Goal: Find contact information: Find contact information

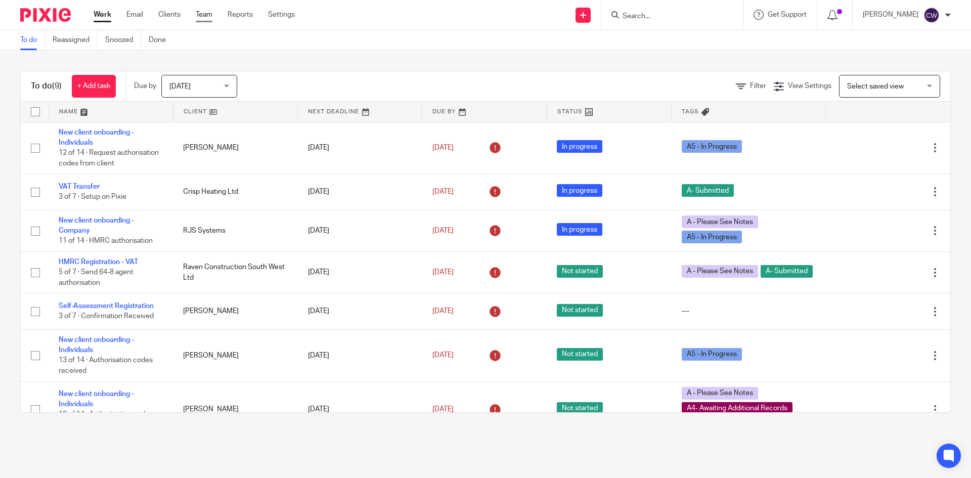
click at [210, 13] on link "Team" at bounding box center [204, 15] width 17 height 10
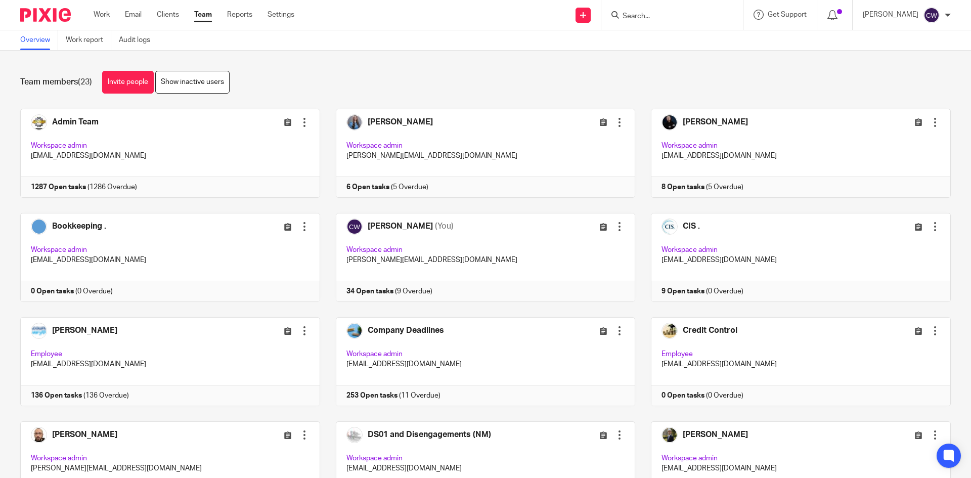
click at [645, 19] on input "Search" at bounding box center [666, 16] width 91 height 9
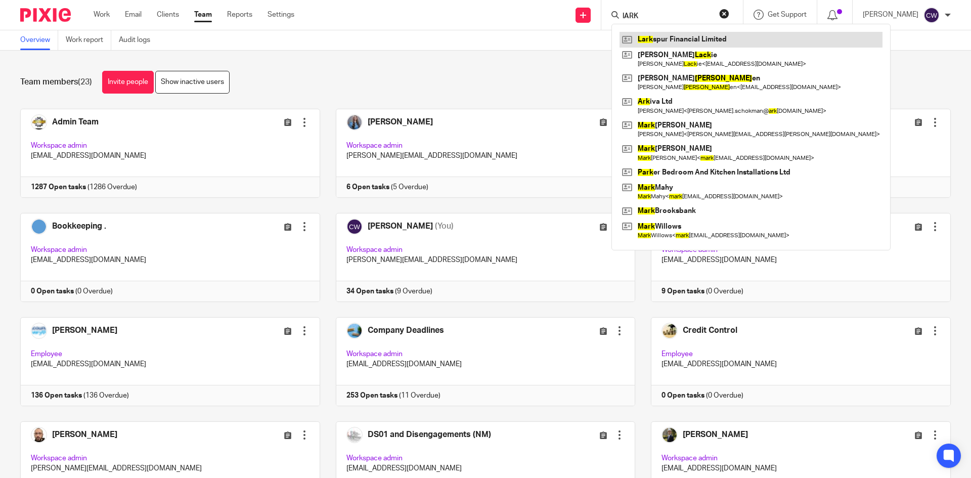
type input "lARK"
click at [669, 45] on link at bounding box center [750, 39] width 263 height 15
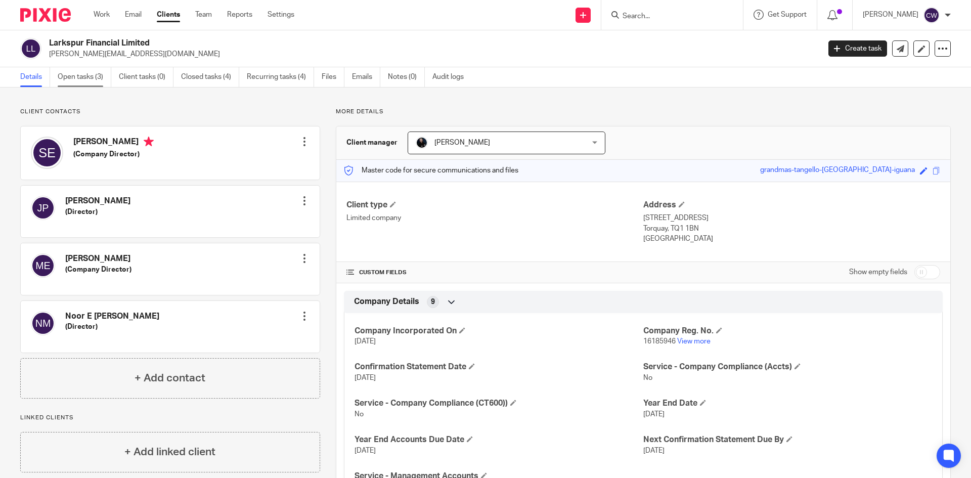
click at [89, 76] on link "Open tasks (3)" at bounding box center [85, 77] width 54 height 20
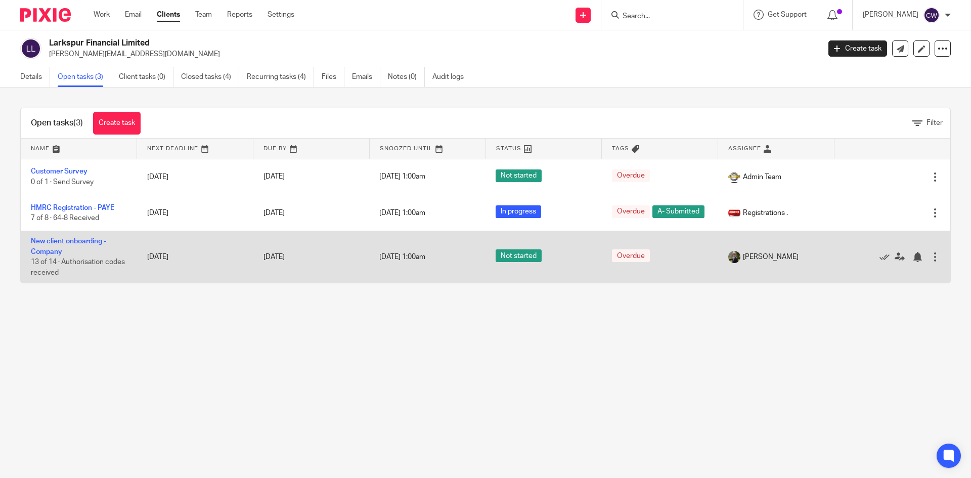
click at [82, 239] on td "New client onboarding - Company 13 of 14 · Authorisation codes received" at bounding box center [79, 257] width 116 height 52
click at [82, 245] on link "New client onboarding - Company" at bounding box center [68, 246] width 75 height 17
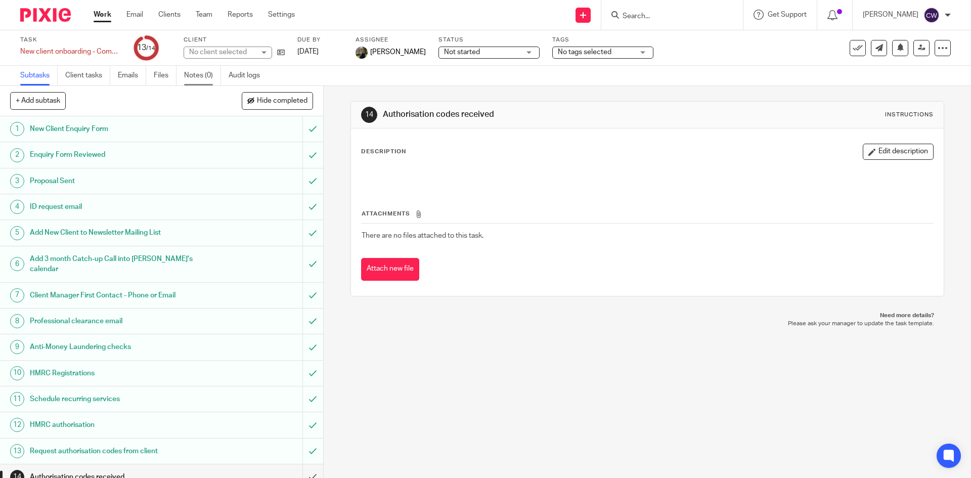
click at [193, 82] on link "Notes (0)" at bounding box center [202, 76] width 37 height 20
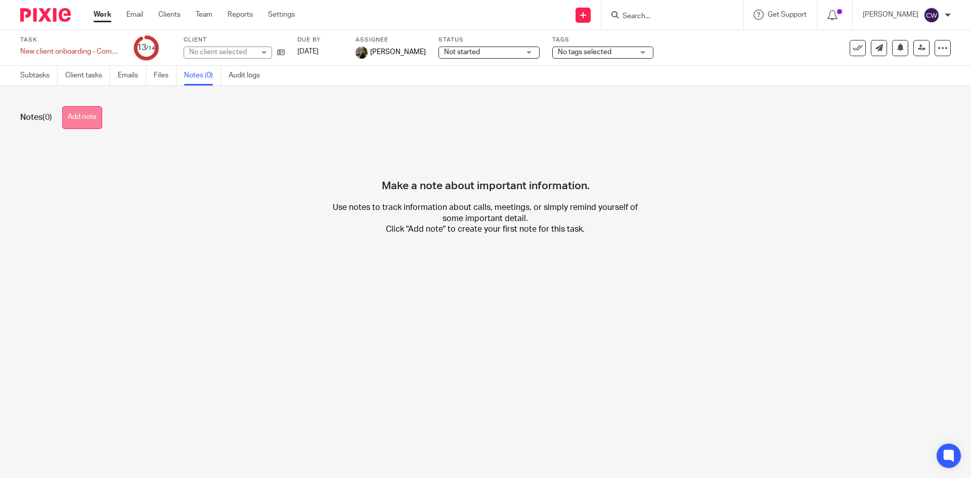
click at [80, 117] on button "Add note" at bounding box center [82, 117] width 40 height 23
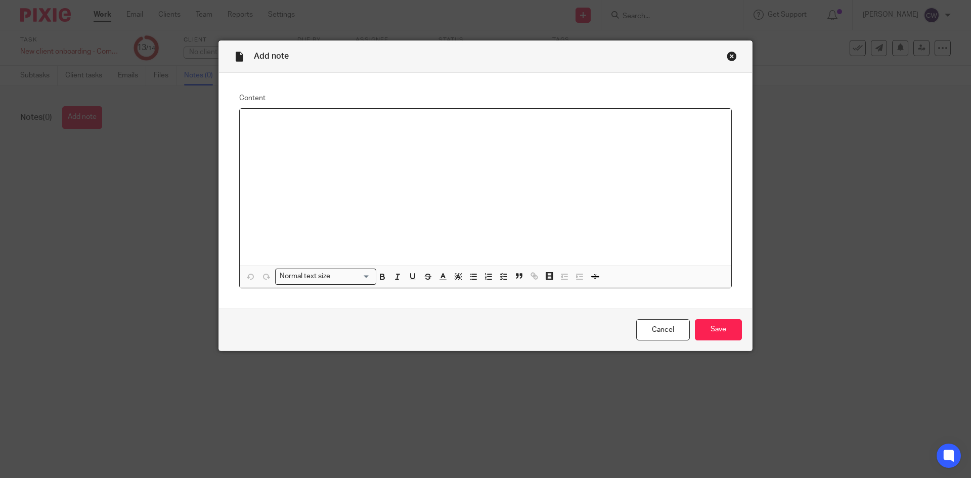
click at [431, 151] on div at bounding box center [485, 187] width 491 height 157
click at [712, 331] on input "Save" at bounding box center [718, 330] width 47 height 22
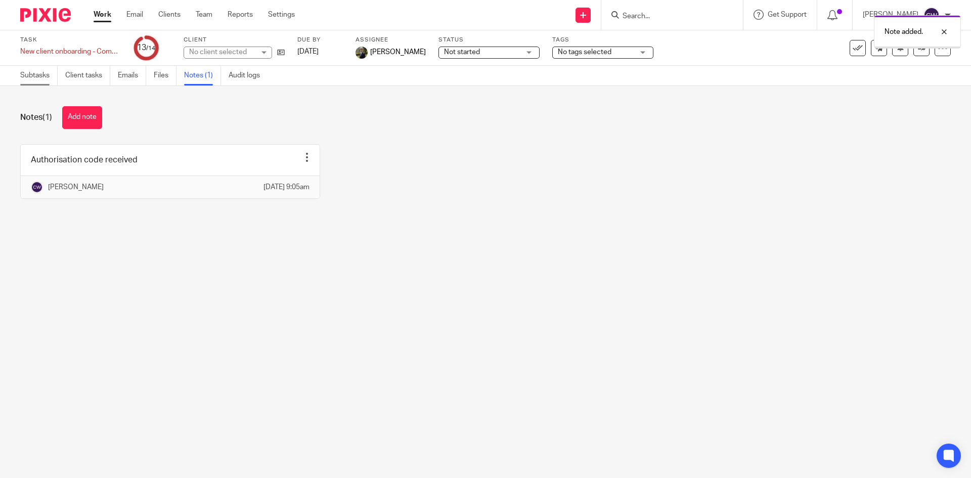
click at [26, 74] on link "Subtasks" at bounding box center [38, 76] width 37 height 20
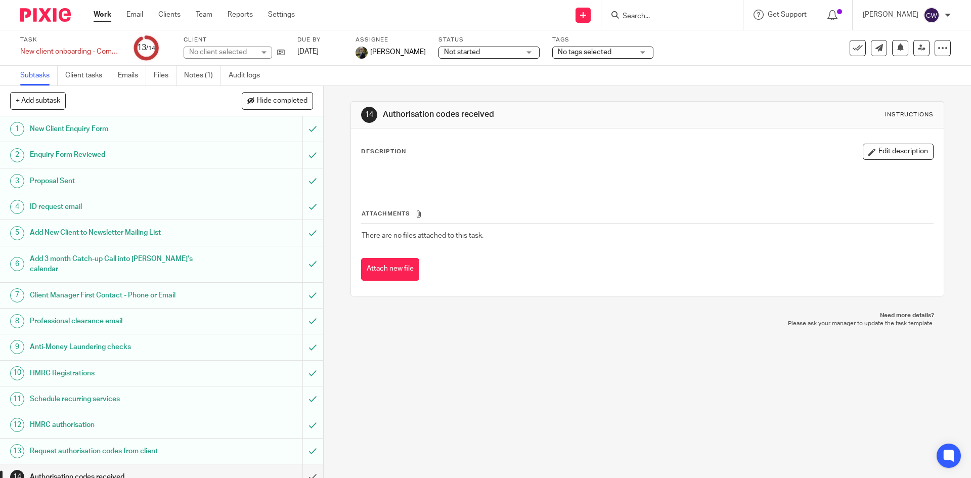
scroll to position [2, 0]
click at [300, 462] on input "submit" at bounding box center [161, 474] width 323 height 25
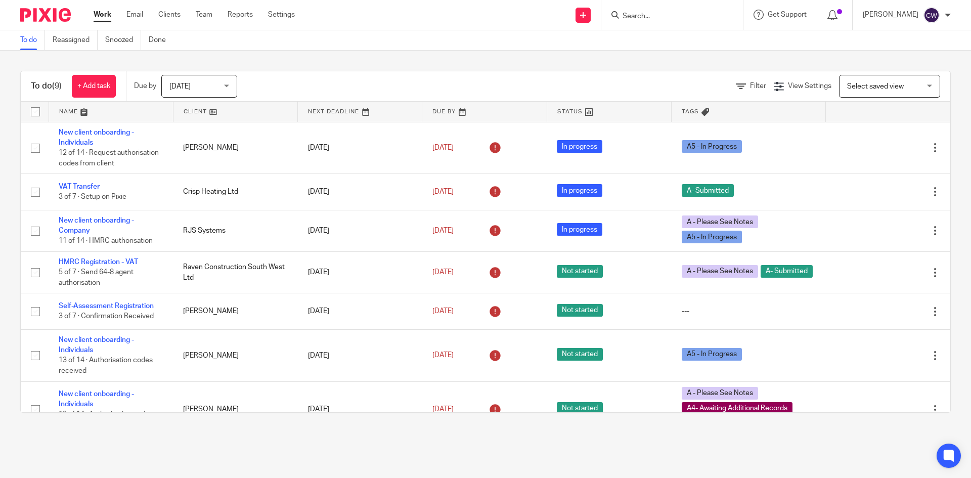
click at [621, 11] on form at bounding box center [675, 15] width 108 height 13
click at [624, 14] on input "Search" at bounding box center [666, 16] width 91 height 9
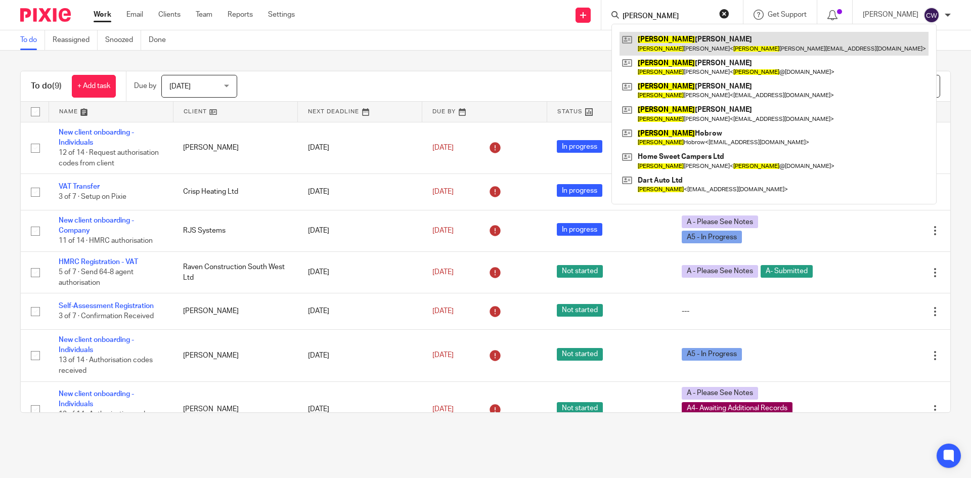
type input "Gareth"
click at [661, 36] on link at bounding box center [773, 43] width 309 height 23
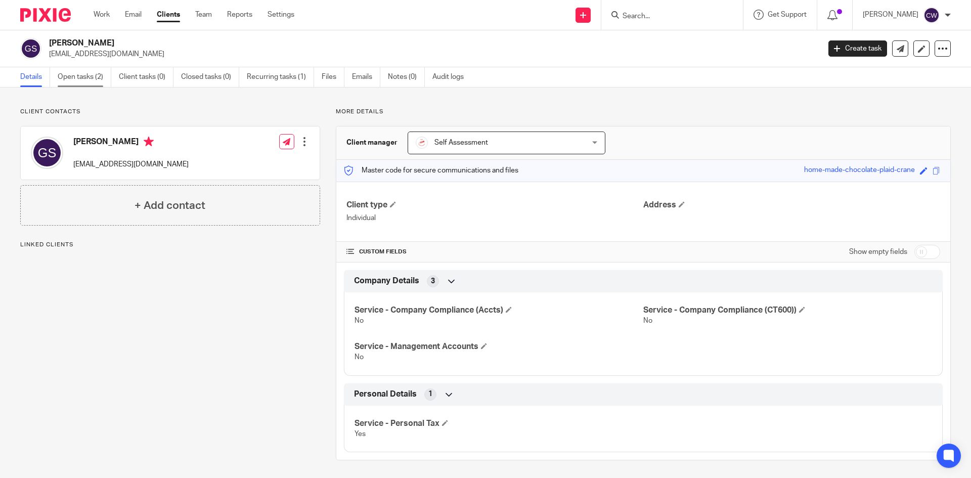
click at [92, 75] on link "Open tasks (2)" at bounding box center [85, 77] width 54 height 20
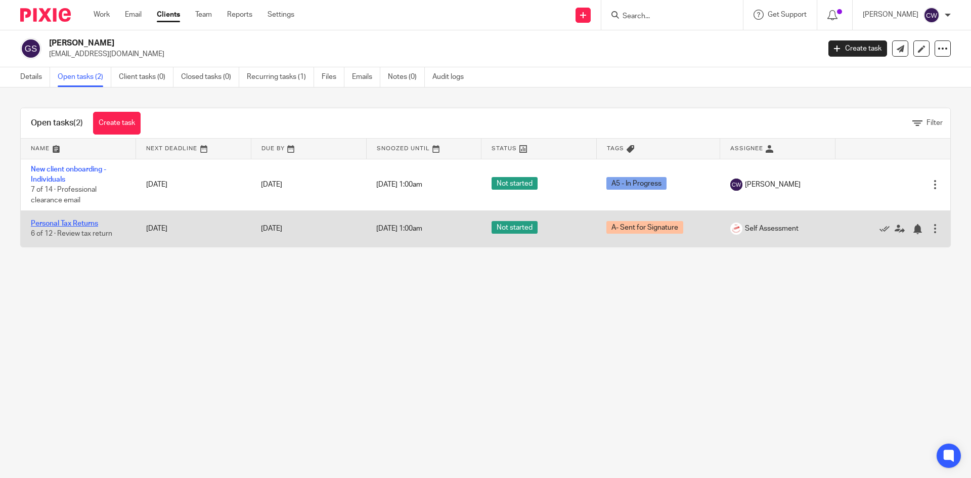
click at [83, 223] on link "Personal Tax Returns" at bounding box center [64, 223] width 67 height 7
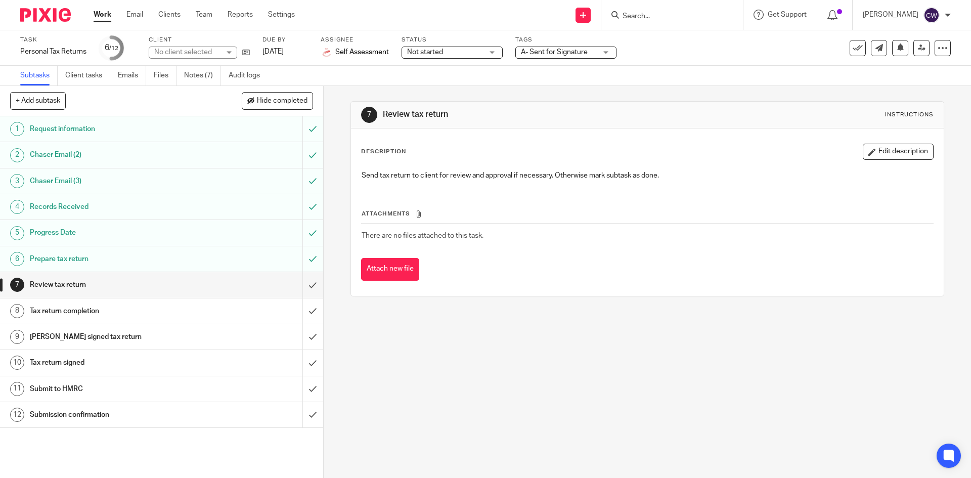
click at [577, 48] on span "A- Sent for Signature" at bounding box center [559, 52] width 76 height 11
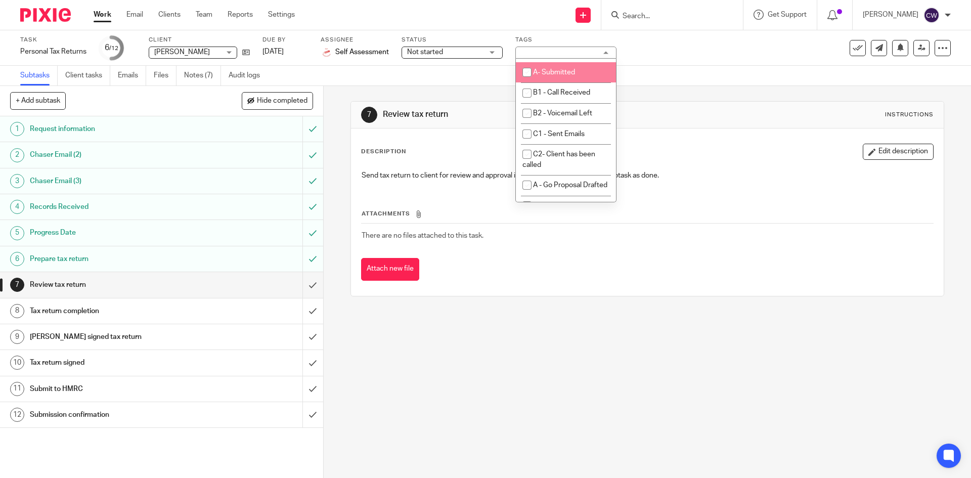
scroll to position [607, 0]
click at [545, 72] on span "A- Sent for Signature" at bounding box center [566, 68] width 67 height 7
checkbox input "false"
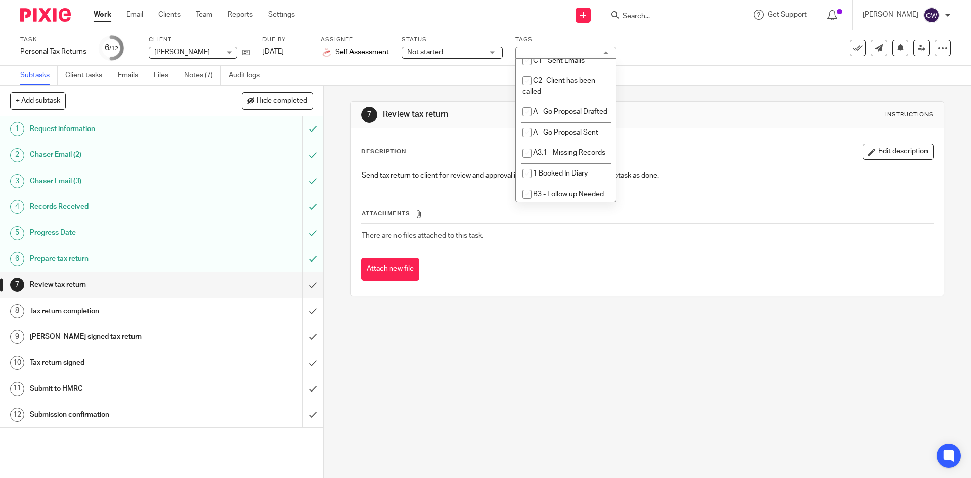
scroll to position [688, 0]
click at [542, 39] on li "A- To Be Submitted" at bounding box center [566, 29] width 100 height 21
checkbox input "true"
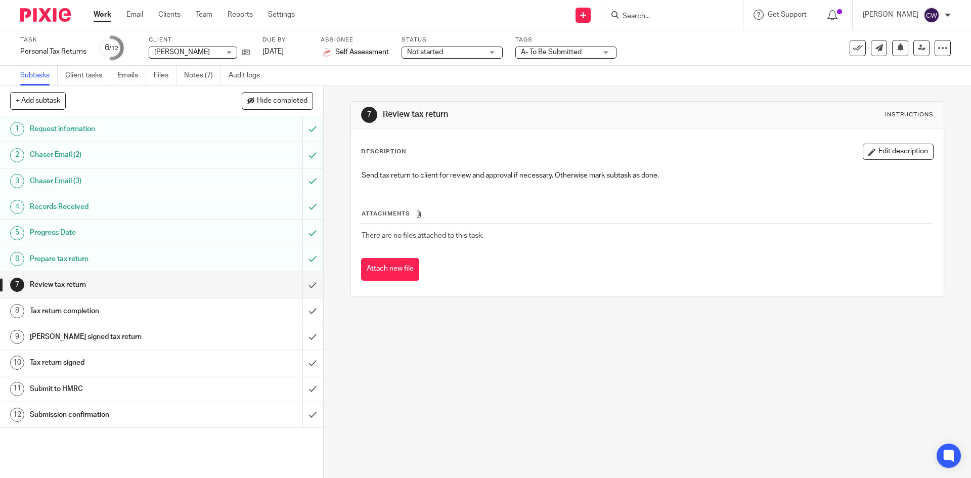
click at [726, 60] on div "Task Personal Tax Returns Save Personal Tax Returns 6 /12 Client Gareth Sweeney…" at bounding box center [485, 47] width 971 height 35
click at [918, 50] on icon at bounding box center [922, 48] width 8 height 8
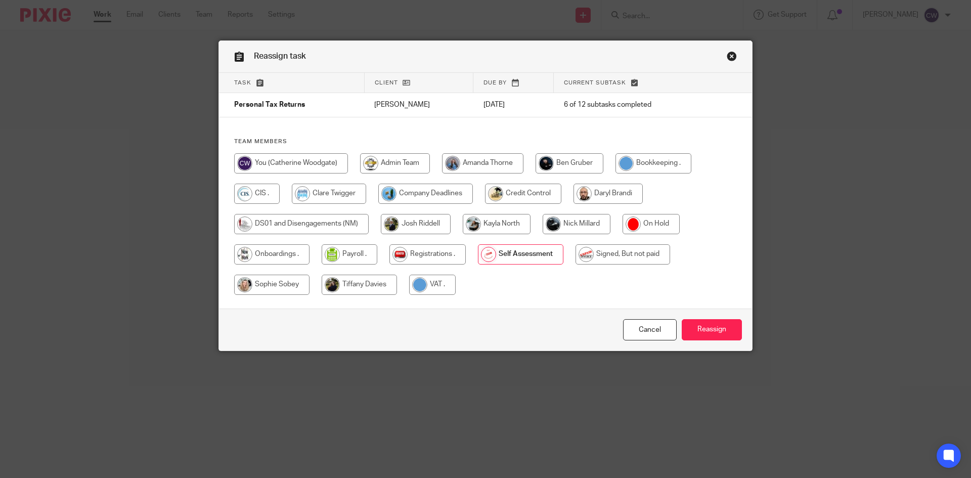
click at [612, 246] on input "radio" at bounding box center [622, 254] width 95 height 20
radio input "true"
click at [711, 331] on input "Reassign" at bounding box center [712, 330] width 60 height 22
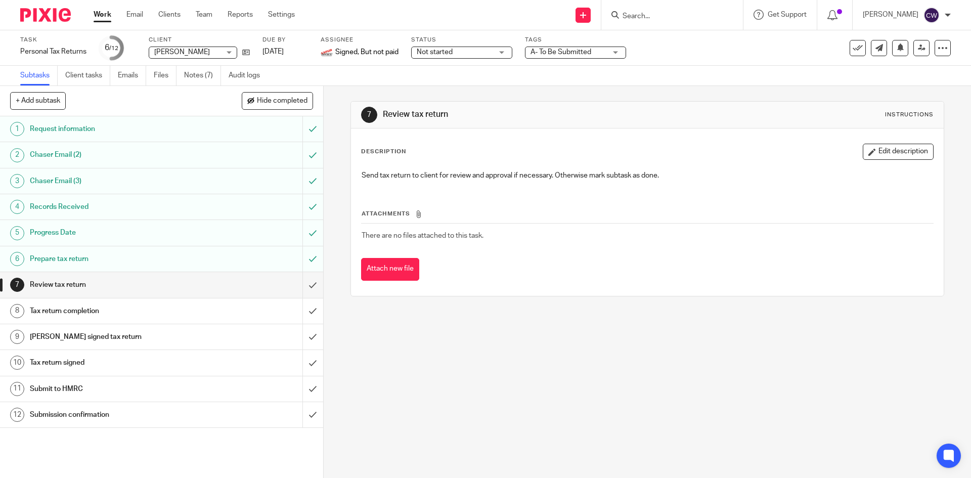
click at [652, 13] on input "Search" at bounding box center [666, 16] width 91 height 9
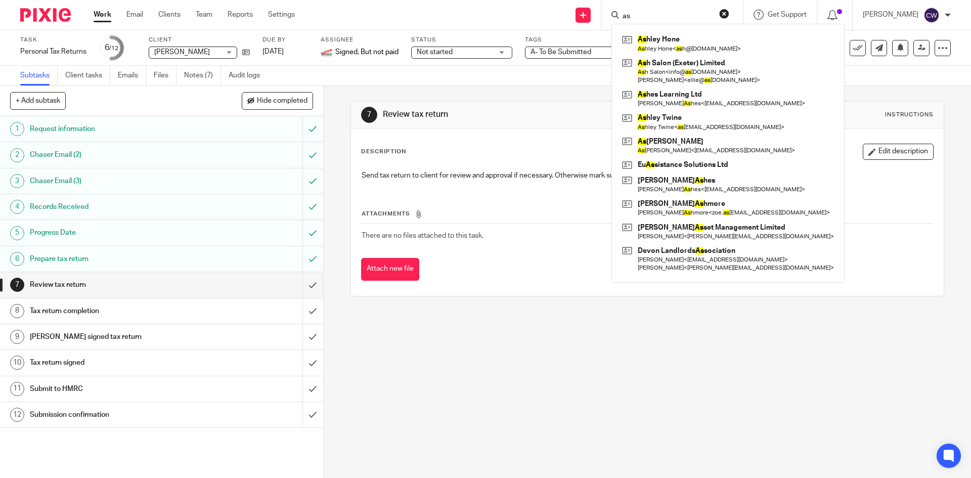
type input "a"
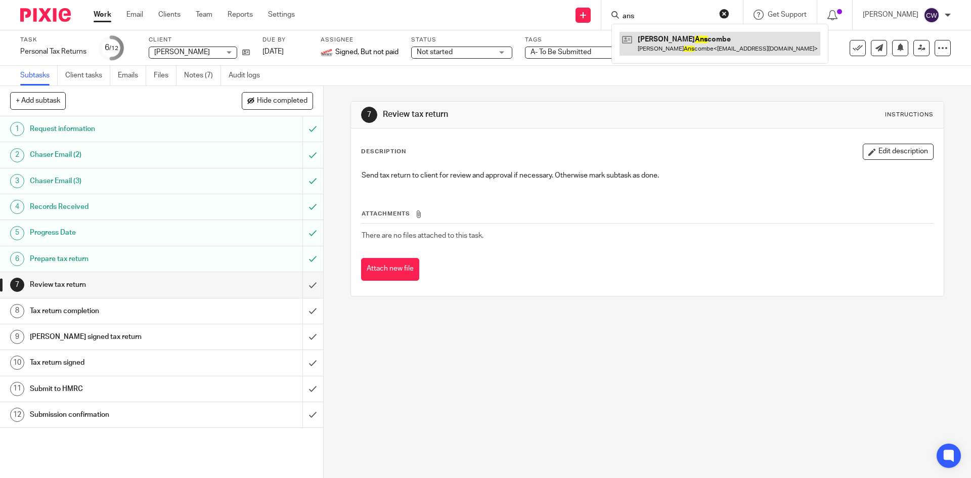
type input "ans"
click at [682, 36] on link at bounding box center [719, 43] width 201 height 23
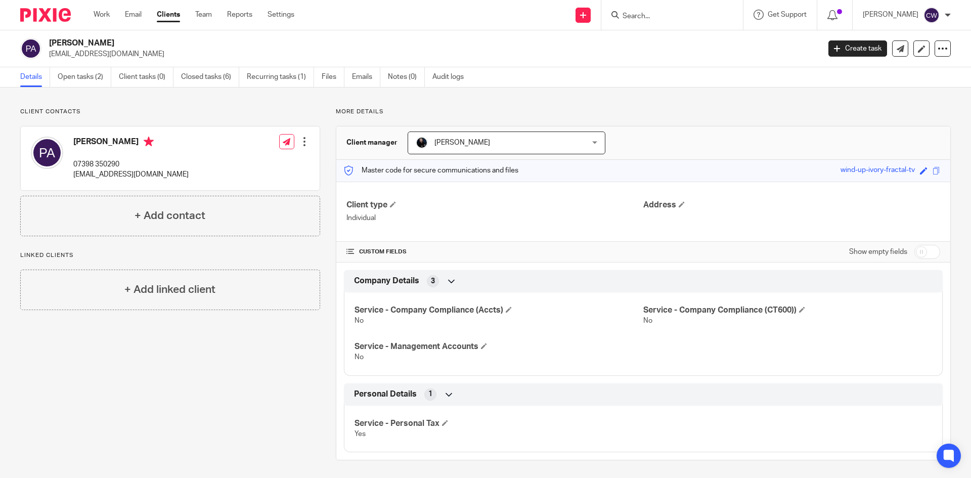
click at [654, 19] on input "Search" at bounding box center [666, 16] width 91 height 9
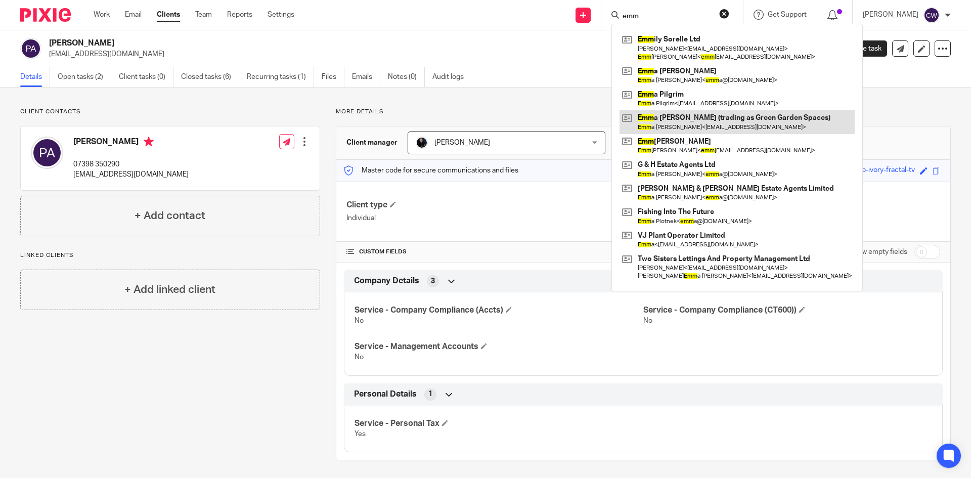
type input "emm"
click at [695, 118] on link at bounding box center [736, 121] width 235 height 23
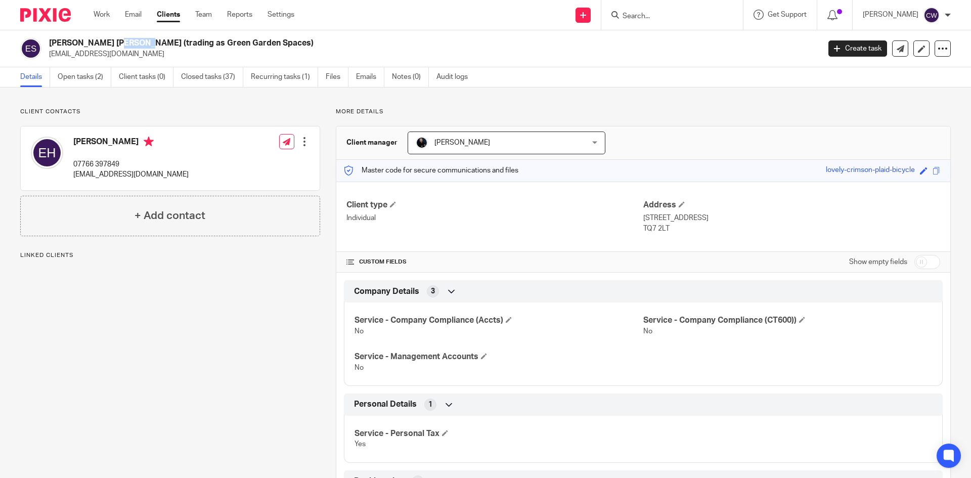
click at [78, 43] on h2 "Emma Louise Hutchinson (trading as Green Garden Spaces)" at bounding box center [354, 43] width 611 height 11
drag, startPoint x: 49, startPoint y: 42, endPoint x: 279, endPoint y: 41, distance: 230.0
click at [279, 41] on h2 "Emma Louise Hutchinson (trading as Green Garden Spaces)" at bounding box center [354, 43] width 611 height 11
copy h2 "Emma Louise Hutchinson (trading as Green Garden Spaces)"
click at [642, 11] on form at bounding box center [675, 15] width 108 height 13
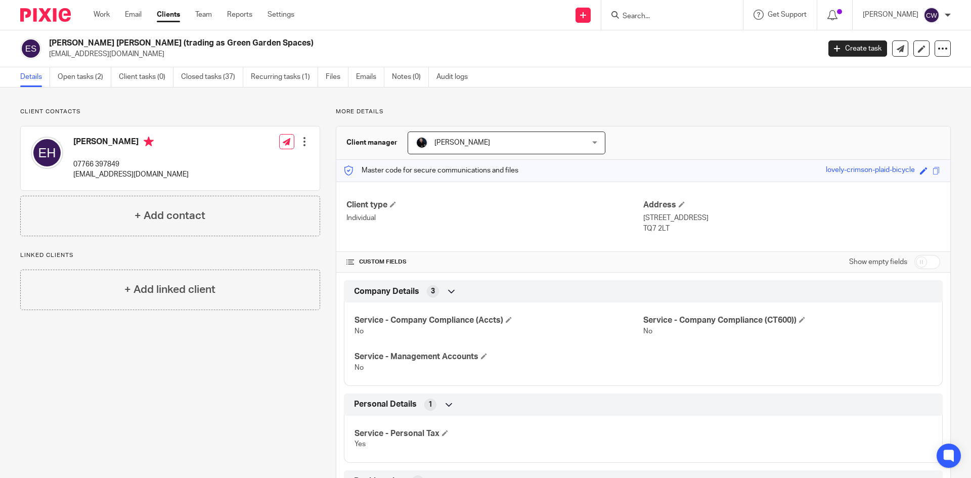
click at [642, 16] on input "Search" at bounding box center [666, 16] width 91 height 9
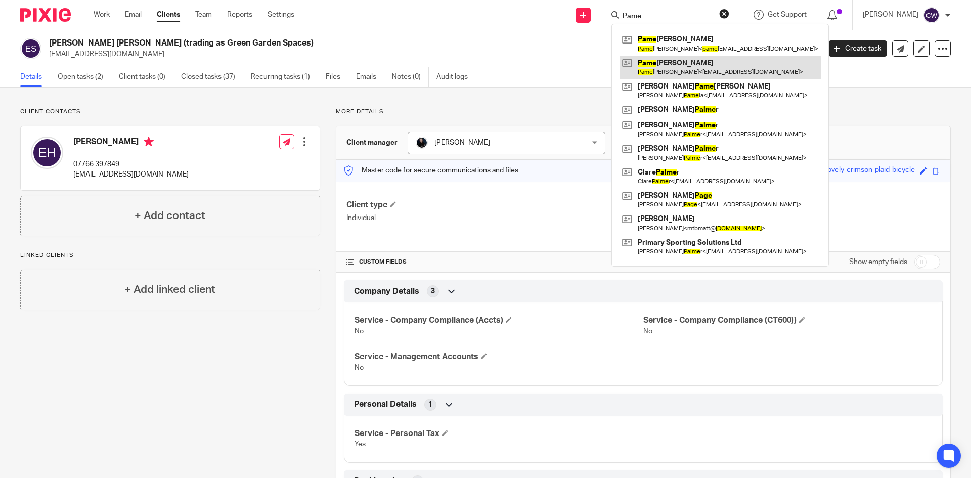
type input "Pame"
click at [669, 67] on link at bounding box center [719, 67] width 201 height 23
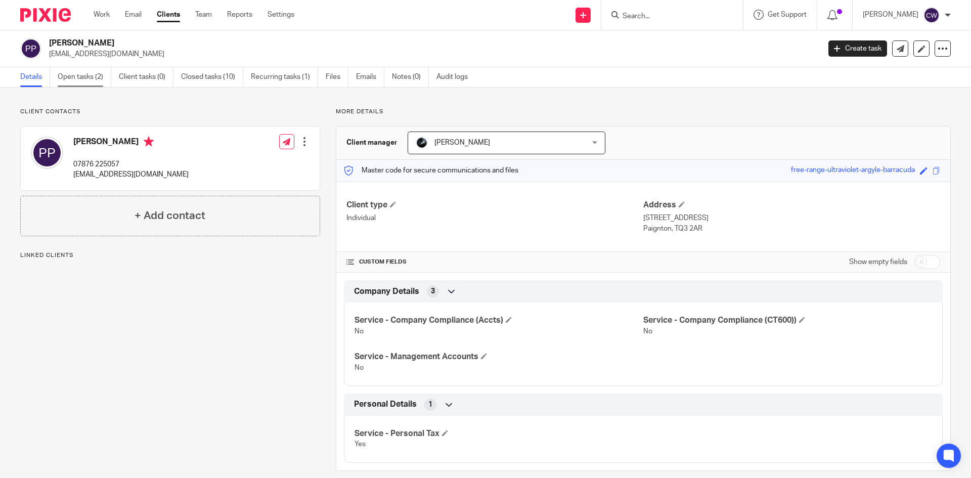
click at [85, 76] on link "Open tasks (2)" at bounding box center [85, 77] width 54 height 20
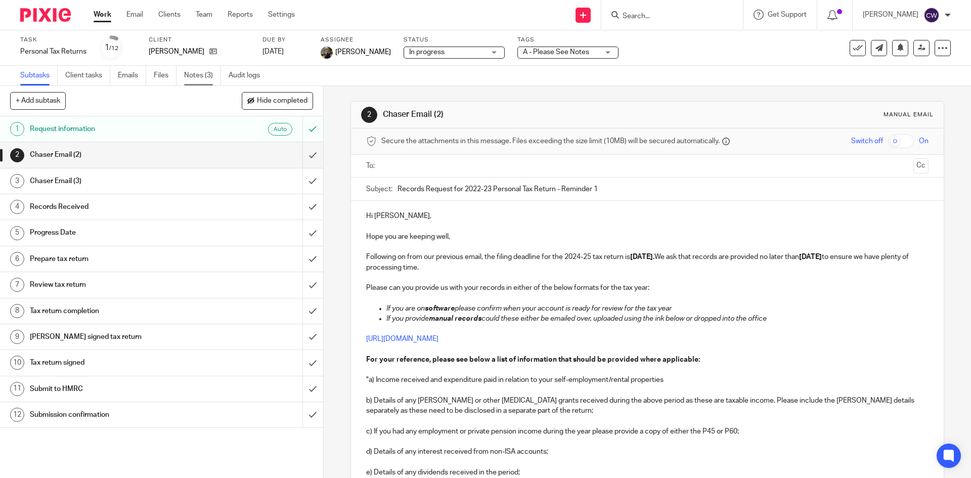
drag, startPoint x: 0, startPoint y: 0, endPoint x: 214, endPoint y: 73, distance: 226.6
click at [214, 73] on link "Notes (3)" at bounding box center [202, 76] width 37 height 20
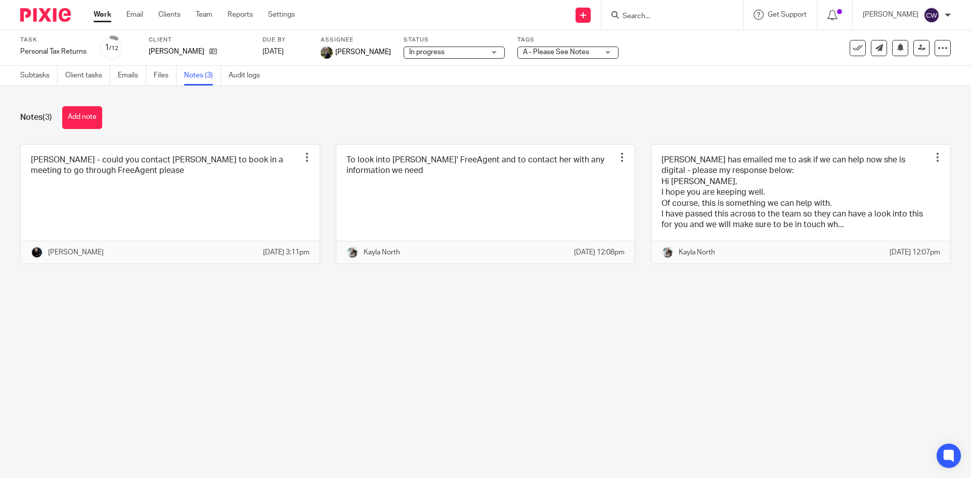
click at [695, 17] on input "Search" at bounding box center [666, 16] width 91 height 9
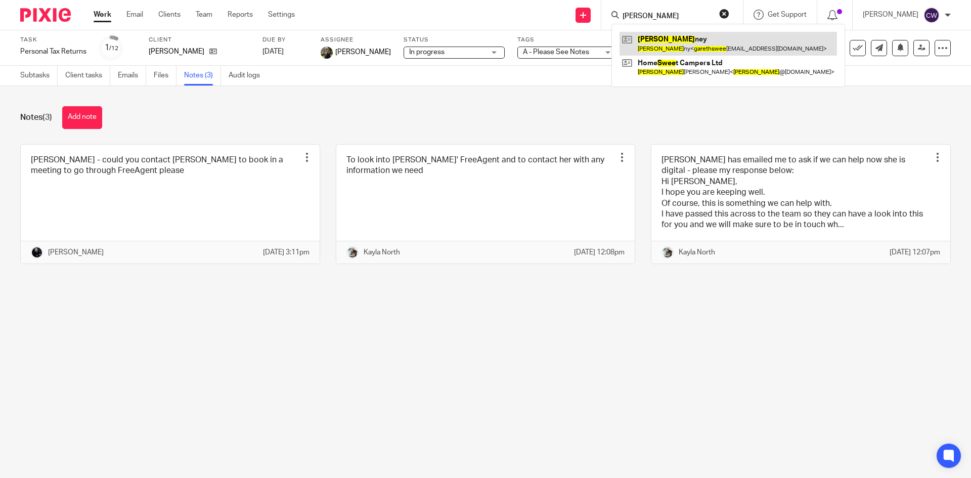
type input "[PERSON_NAME]"
click at [706, 53] on link at bounding box center [727, 43] width 217 height 23
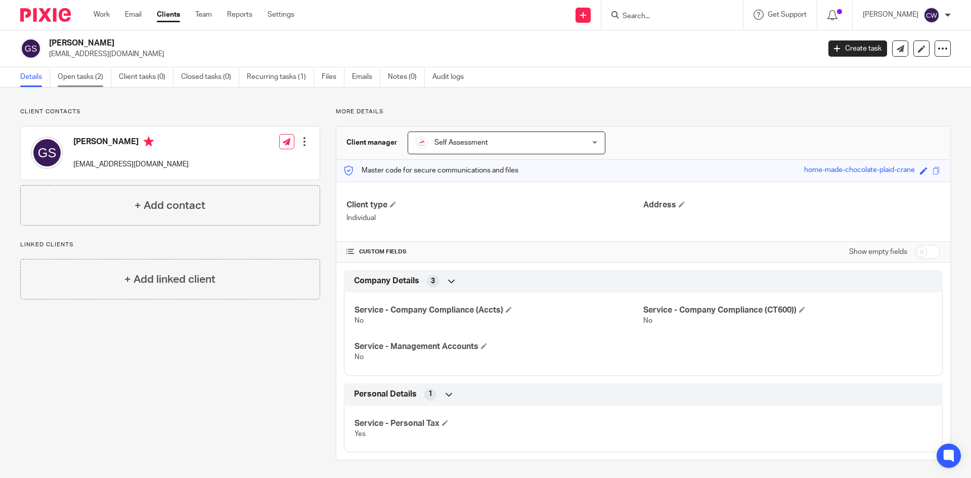
click at [74, 74] on link "Open tasks (2)" at bounding box center [85, 77] width 54 height 20
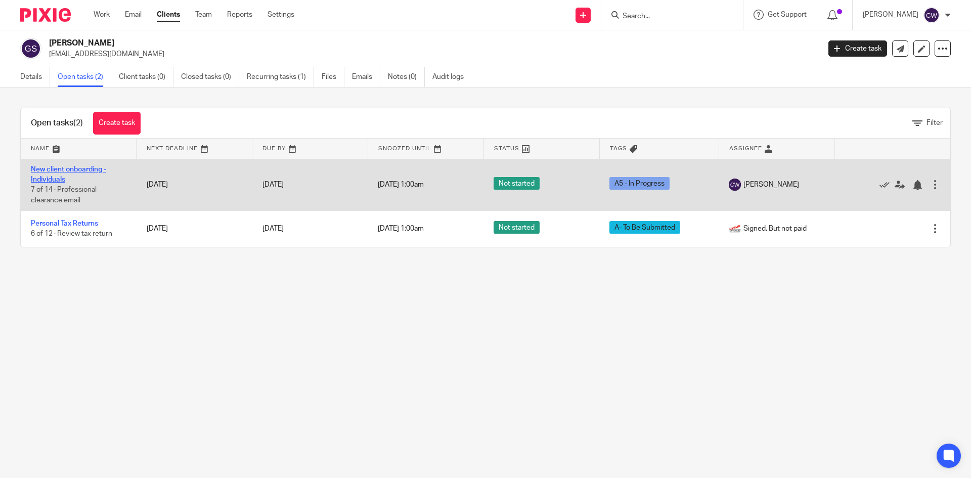
click at [52, 167] on link "New client onboarding - Individuals" at bounding box center [68, 174] width 75 height 17
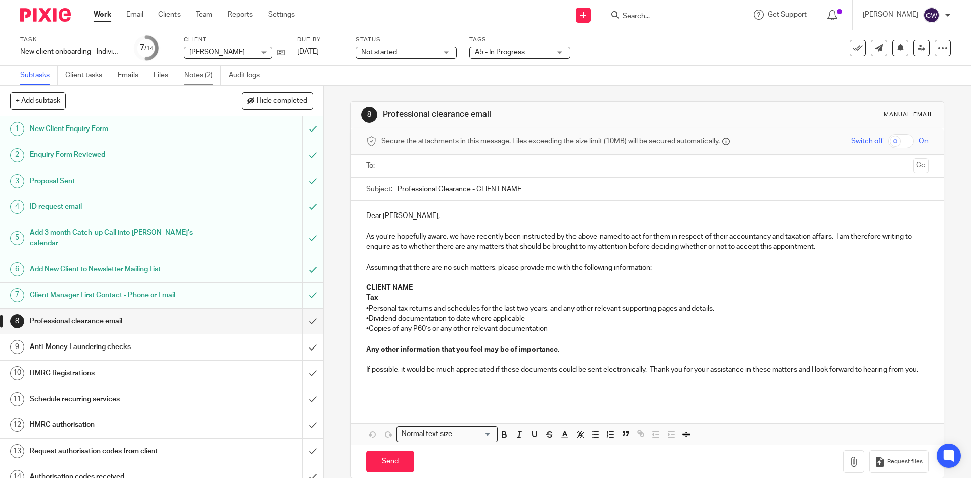
click at [202, 76] on link "Notes (2)" at bounding box center [202, 76] width 37 height 20
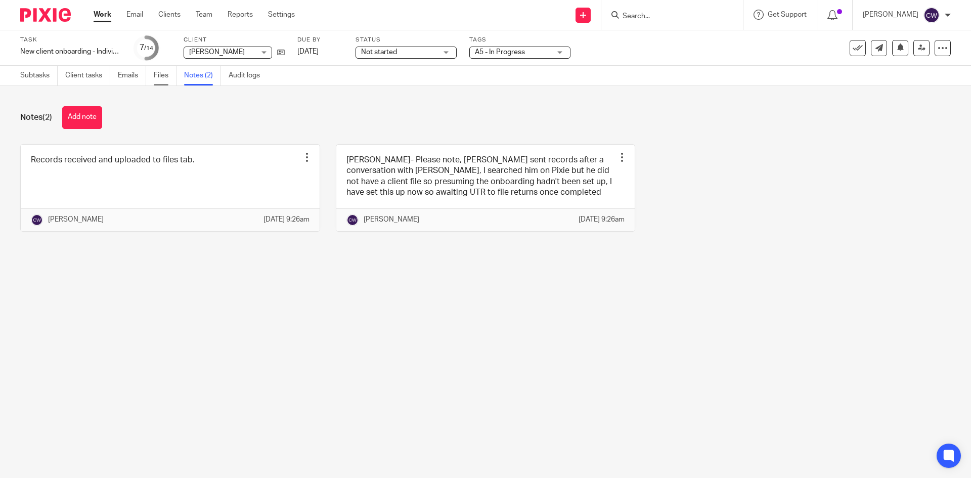
click at [159, 79] on link "Files" at bounding box center [165, 76] width 23 height 20
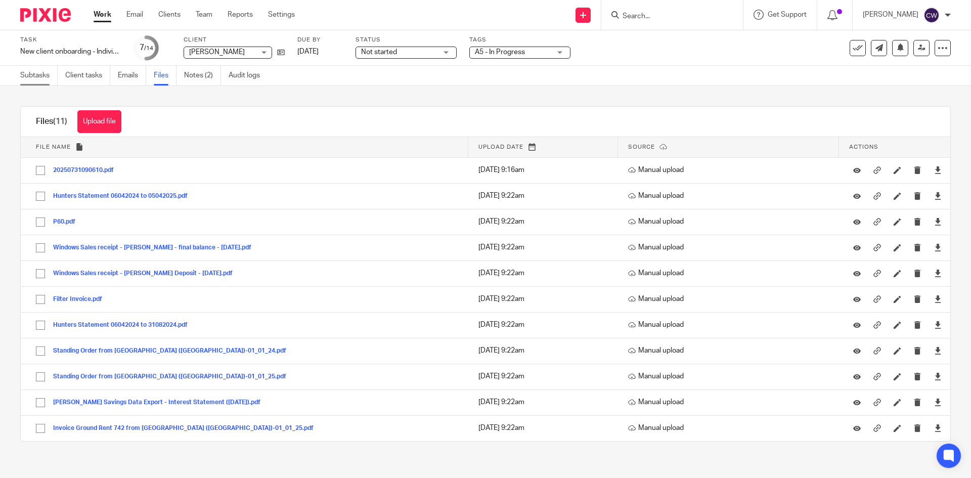
click at [43, 78] on link "Subtasks" at bounding box center [38, 76] width 37 height 20
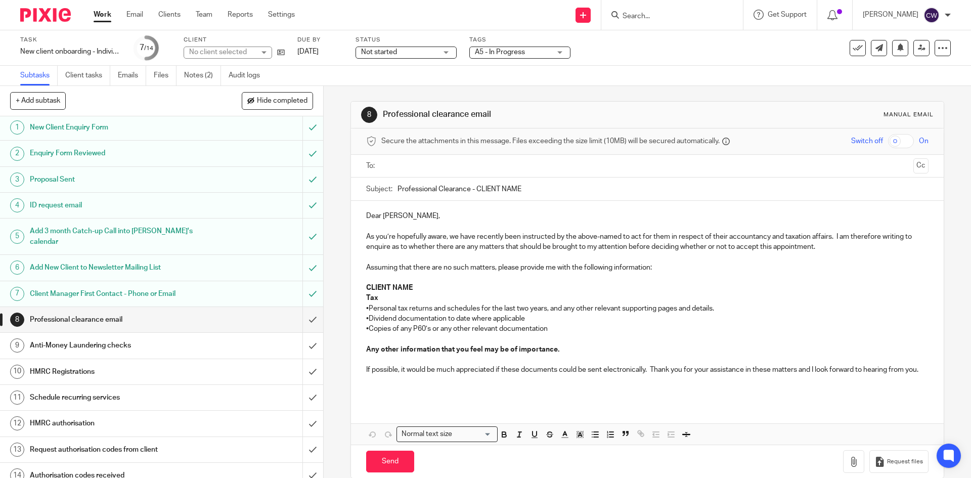
scroll to position [2, 0]
click at [302, 442] on input "submit" at bounding box center [161, 448] width 323 height 25
click at [299, 413] on input "submit" at bounding box center [161, 424] width 323 height 25
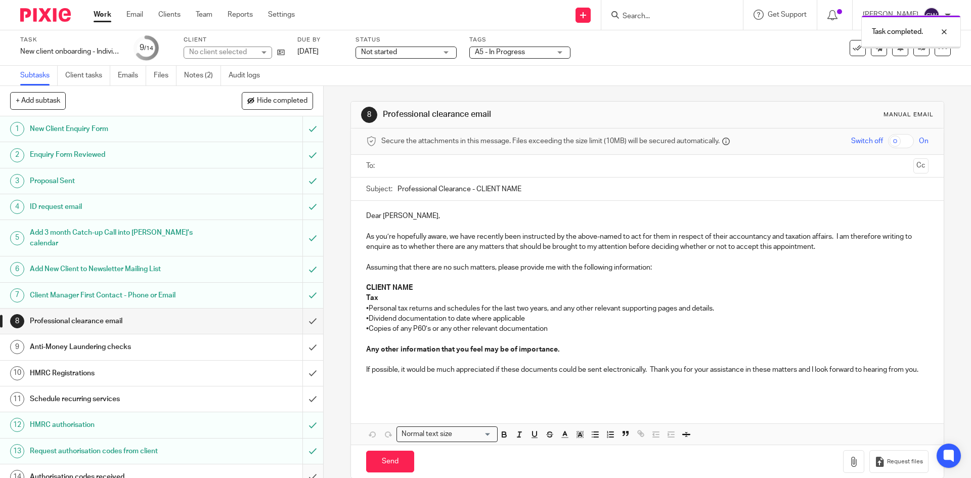
click at [303, 470] on input "submit" at bounding box center [161, 476] width 323 height 25
click at [158, 77] on link "Files" at bounding box center [165, 76] width 23 height 20
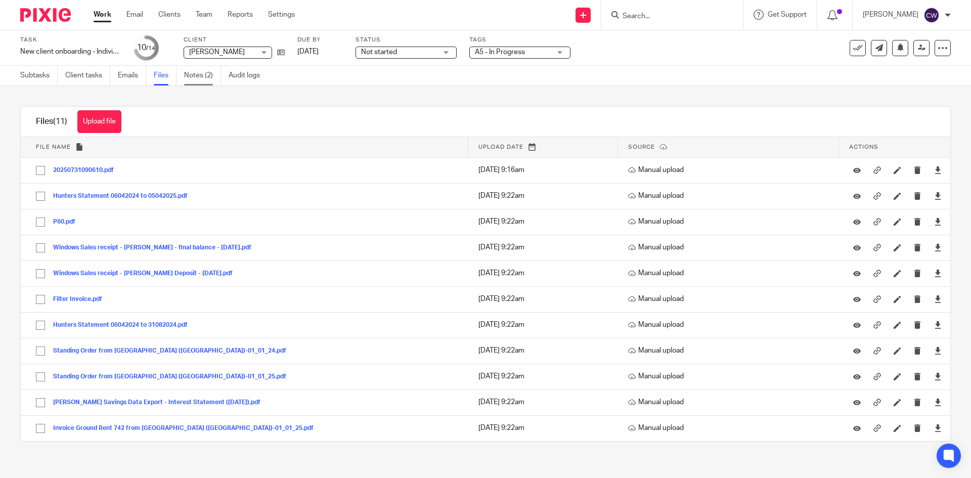
click at [199, 75] on link "Notes (2)" at bounding box center [202, 76] width 37 height 20
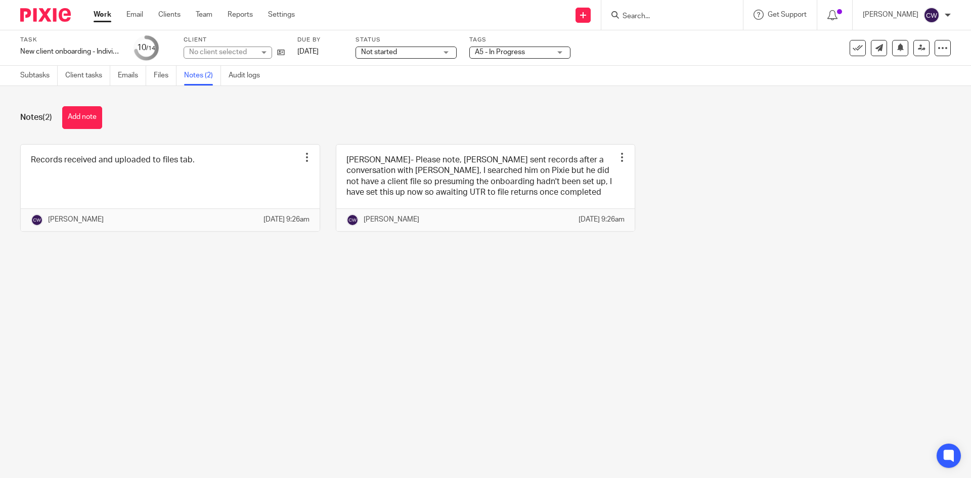
click at [88, 114] on button "Add note" at bounding box center [82, 117] width 40 height 23
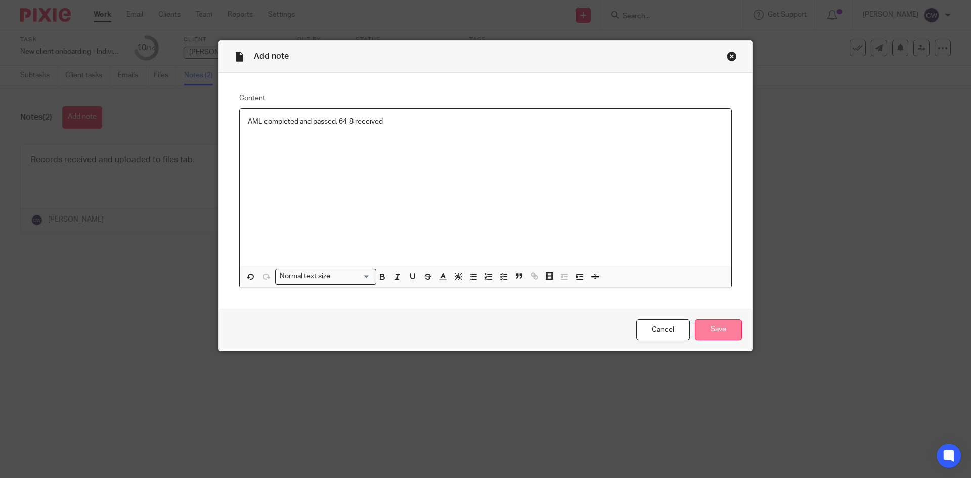
click at [713, 335] on input "Save" at bounding box center [718, 330] width 47 height 22
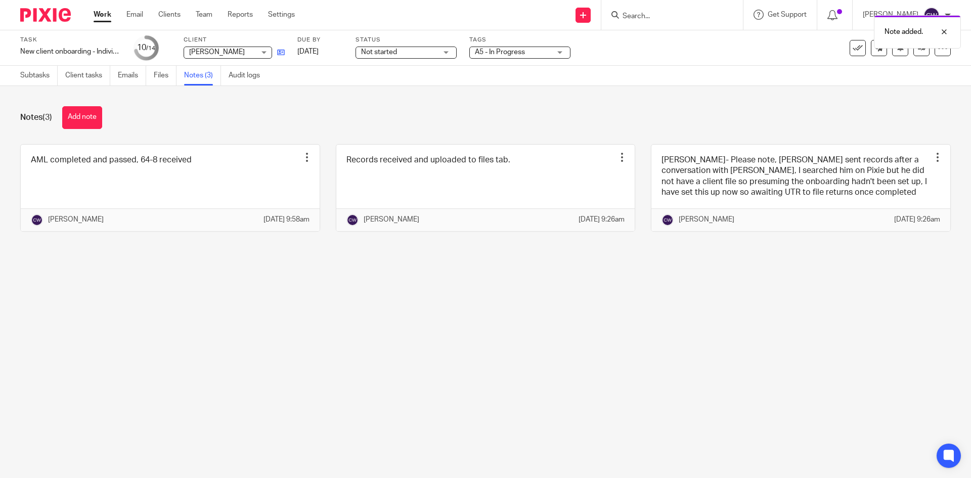
click at [279, 48] on link at bounding box center [278, 52] width 13 height 10
click at [207, 11] on link "Team" at bounding box center [204, 15] width 17 height 10
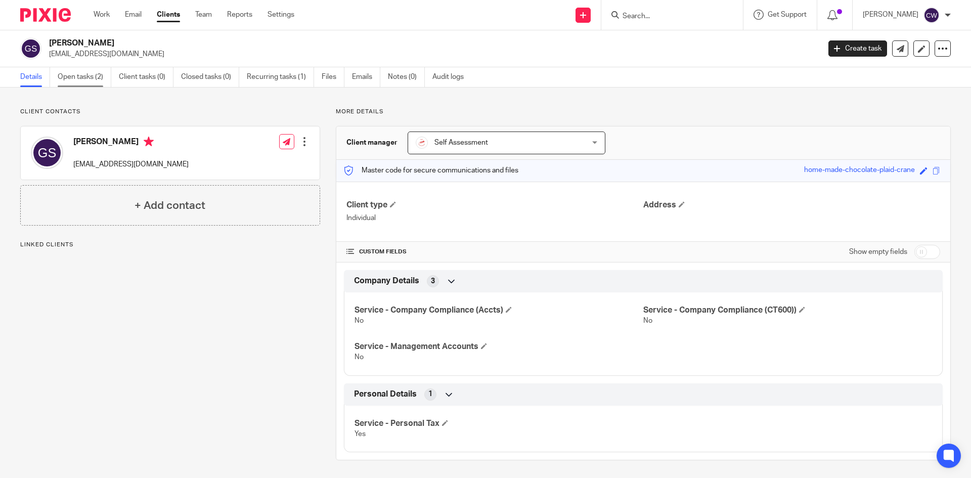
click at [81, 77] on link "Open tasks (2)" at bounding box center [85, 77] width 54 height 20
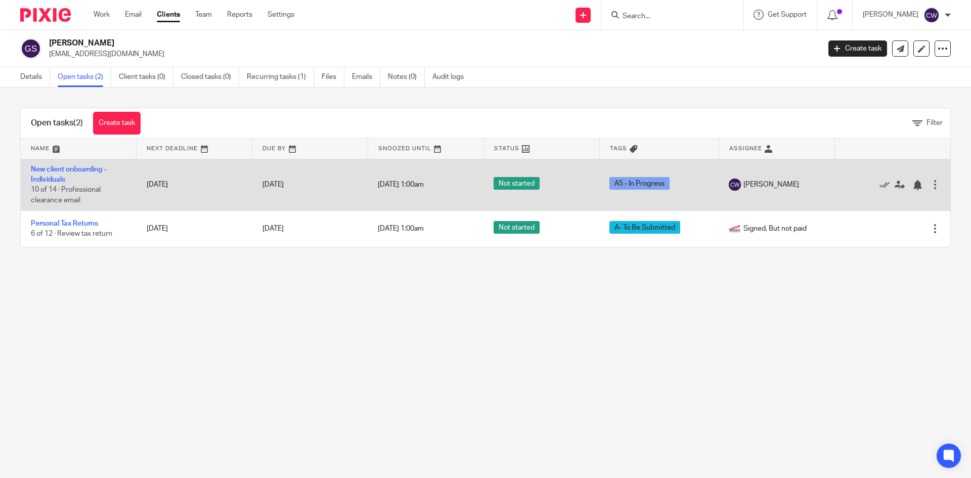
click at [79, 165] on td "New client onboarding - Individuals 10 of 14 · Professional clearance email" at bounding box center [79, 185] width 116 height 52
click at [81, 171] on link "New client onboarding - Individuals" at bounding box center [68, 174] width 75 height 17
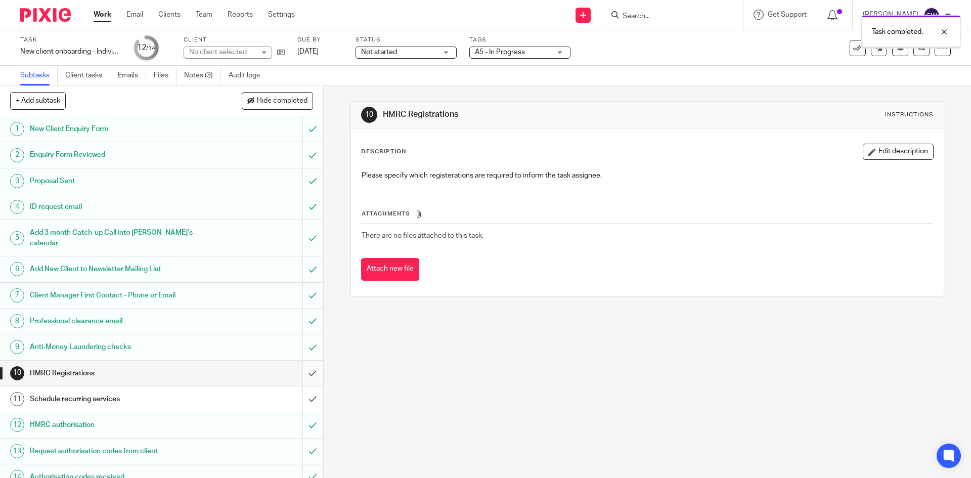
click at [300, 360] on input "submit" at bounding box center [161, 372] width 323 height 25
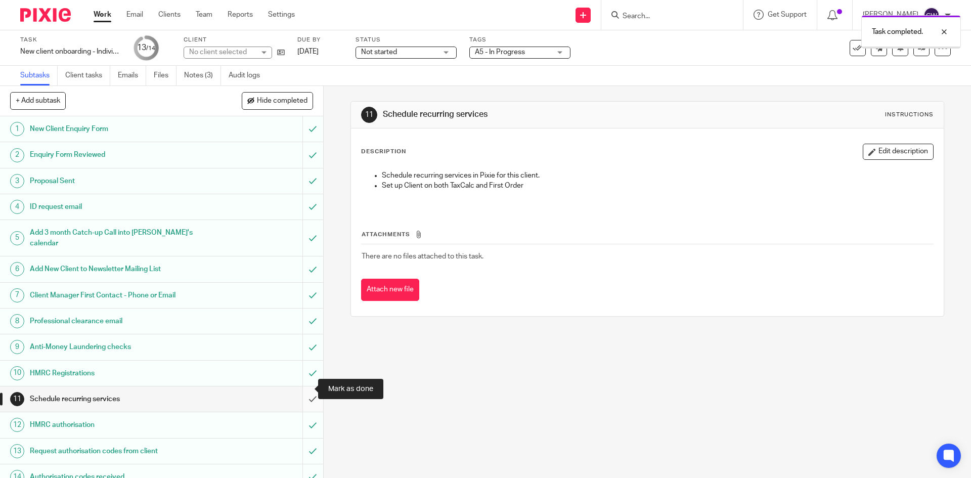
click at [302, 386] on input "submit" at bounding box center [161, 398] width 323 height 25
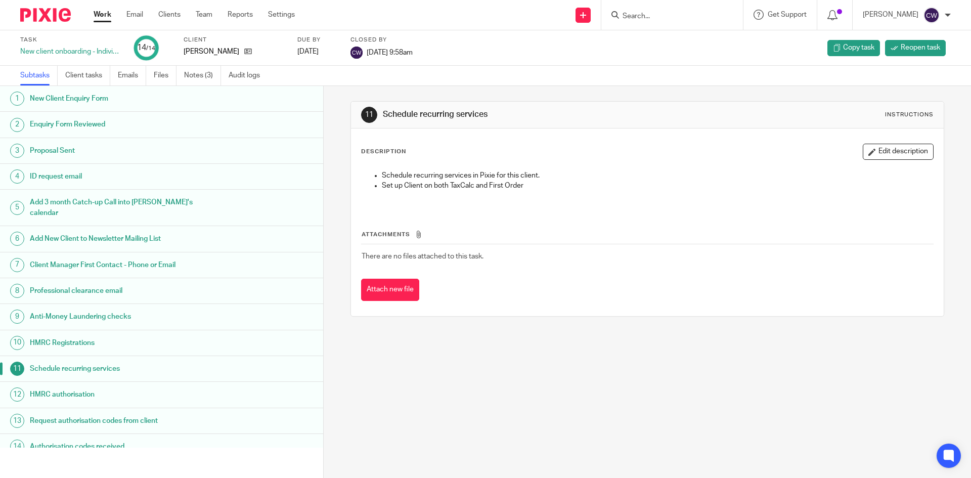
click at [631, 14] on input "Search" at bounding box center [666, 16] width 91 height 9
type input "pLATFORM"
click at [650, 49] on link at bounding box center [704, 43] width 171 height 23
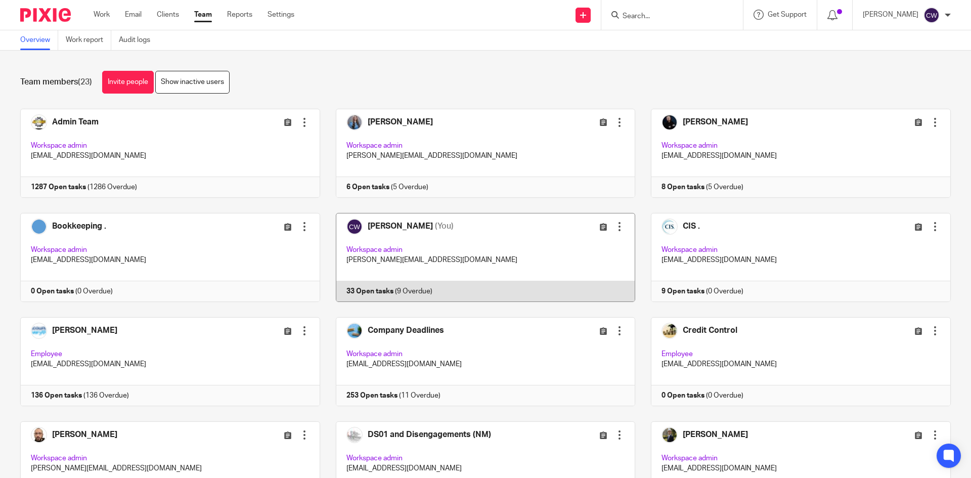
click at [360, 290] on link at bounding box center [477, 257] width 315 height 89
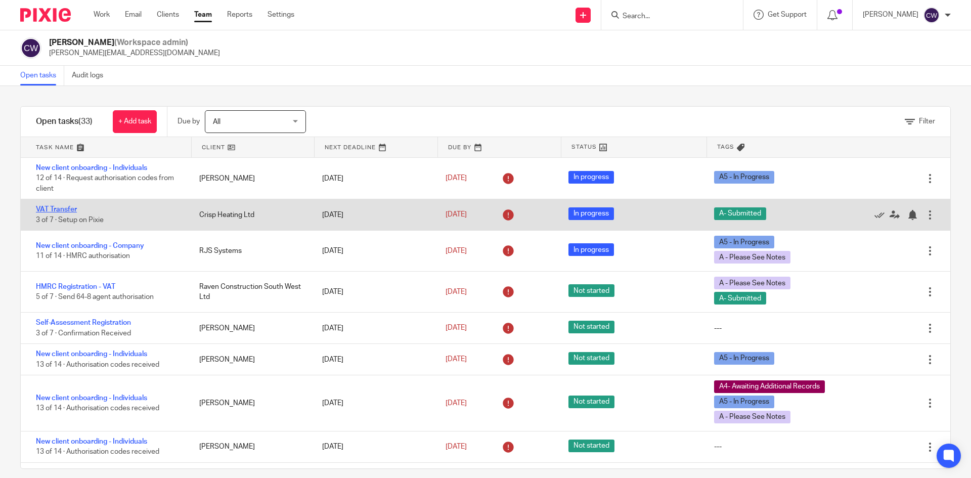
click at [69, 208] on link "VAT Transfer" at bounding box center [56, 209] width 41 height 7
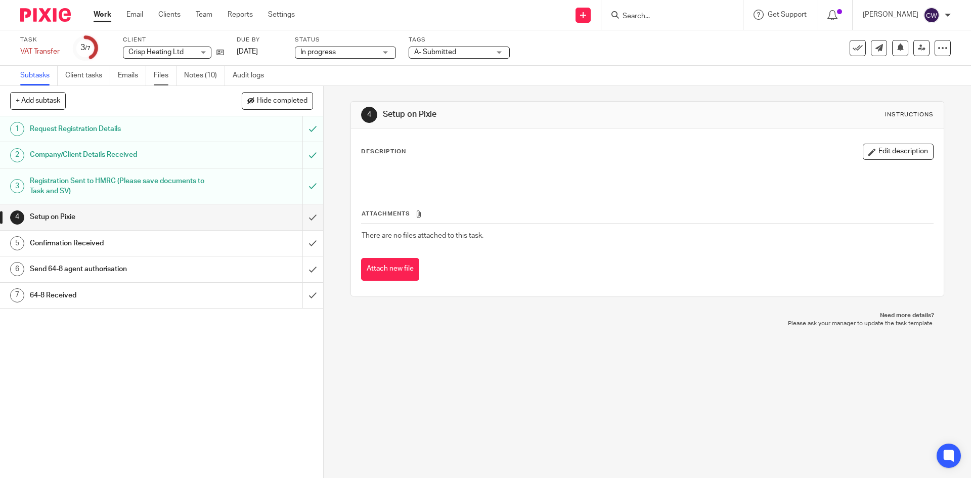
click at [170, 74] on link "Files" at bounding box center [165, 76] width 23 height 20
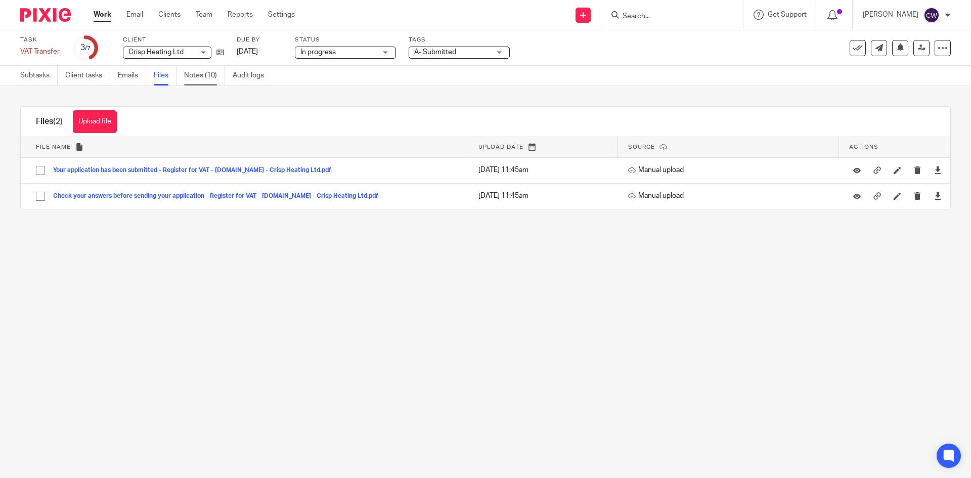
click at [211, 76] on link "Notes (10)" at bounding box center [204, 76] width 41 height 20
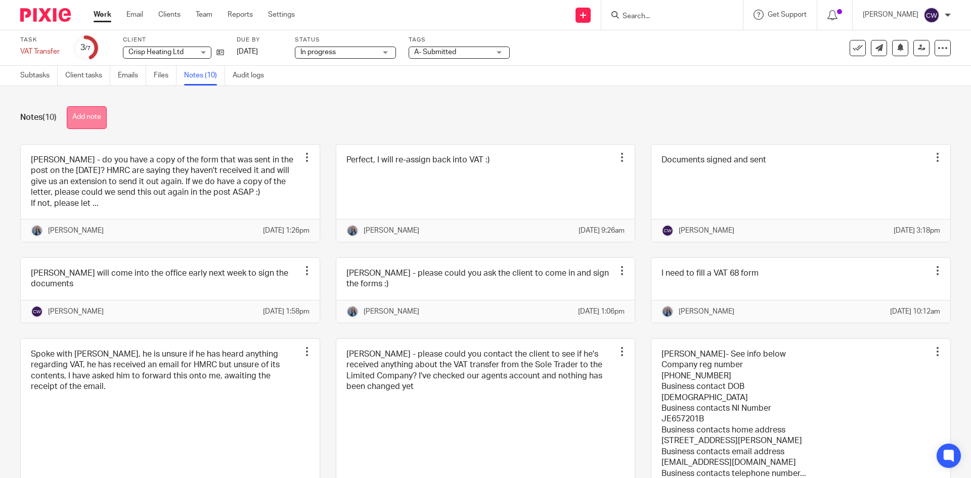
click at [95, 116] on button "Add note" at bounding box center [87, 117] width 40 height 23
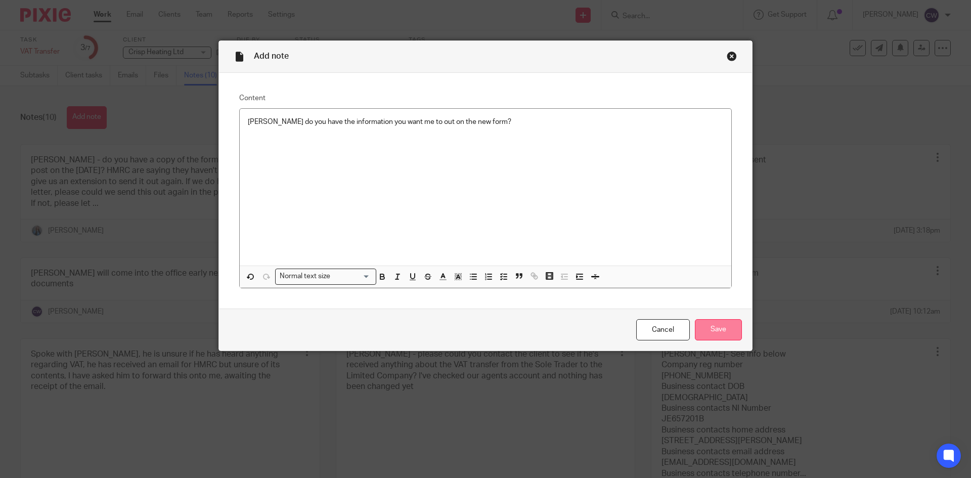
click at [711, 320] on input "Save" at bounding box center [718, 330] width 47 height 22
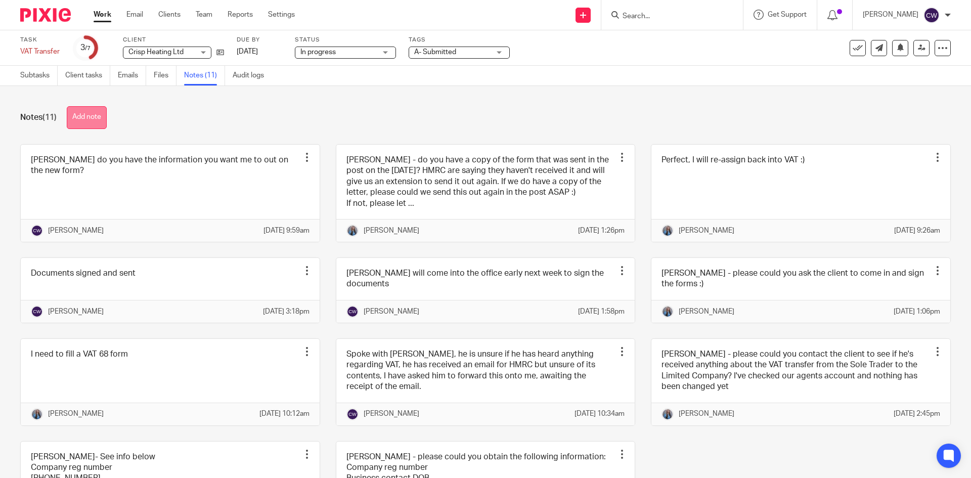
click at [85, 119] on button "Add note" at bounding box center [87, 117] width 40 height 23
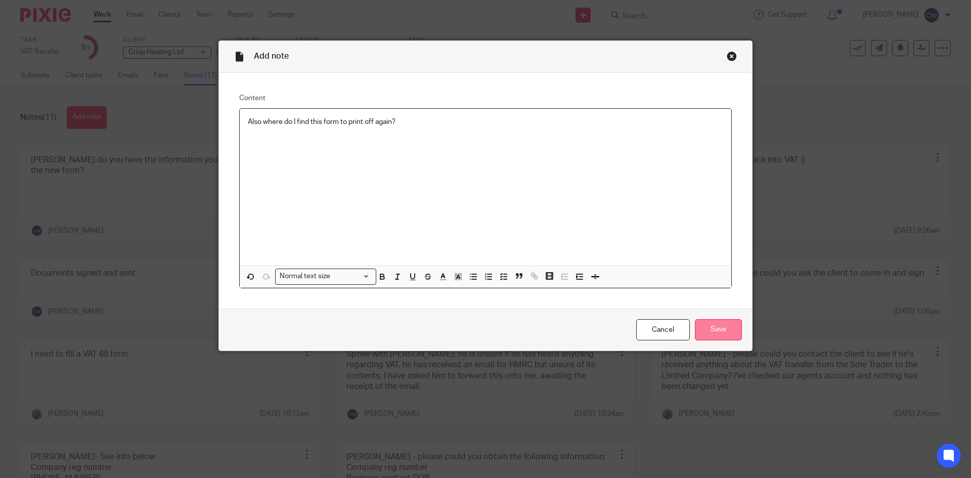
click at [734, 334] on input "Save" at bounding box center [718, 330] width 47 height 22
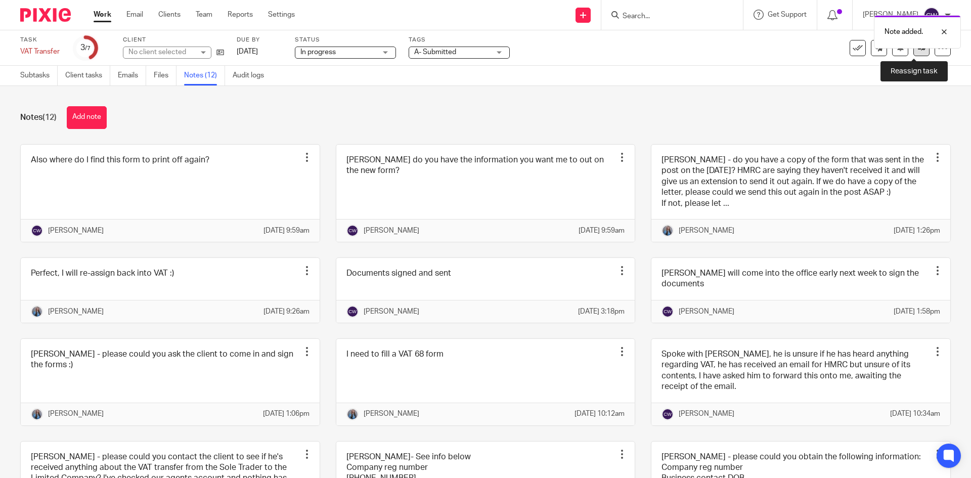
click at [918, 49] on icon at bounding box center [922, 48] width 8 height 8
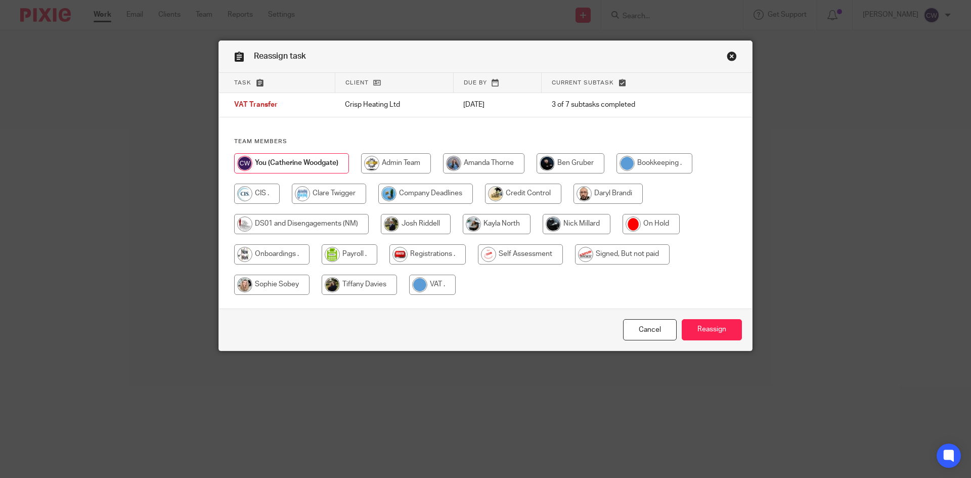
click at [465, 167] on input "radio" at bounding box center [483, 163] width 81 height 20
radio input "true"
click at [697, 324] on input "Reassign" at bounding box center [712, 330] width 60 height 22
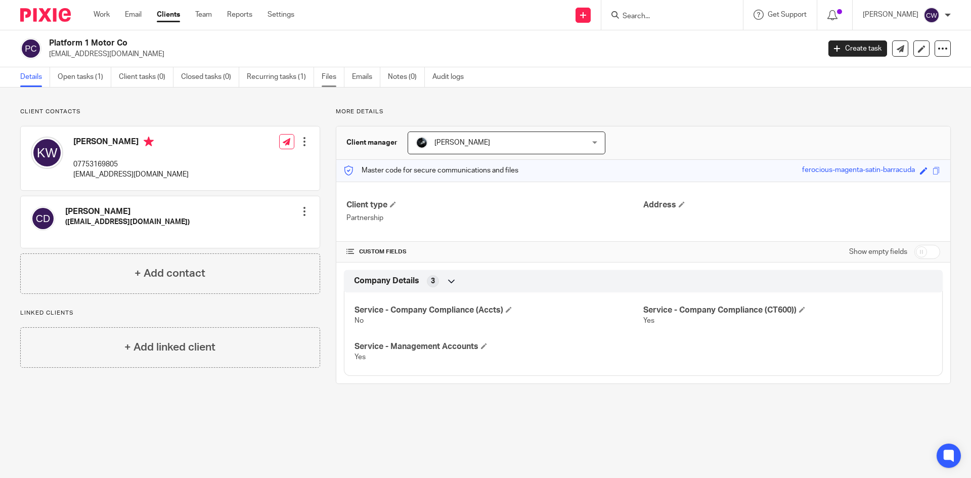
click at [330, 77] on link "Files" at bounding box center [333, 77] width 23 height 20
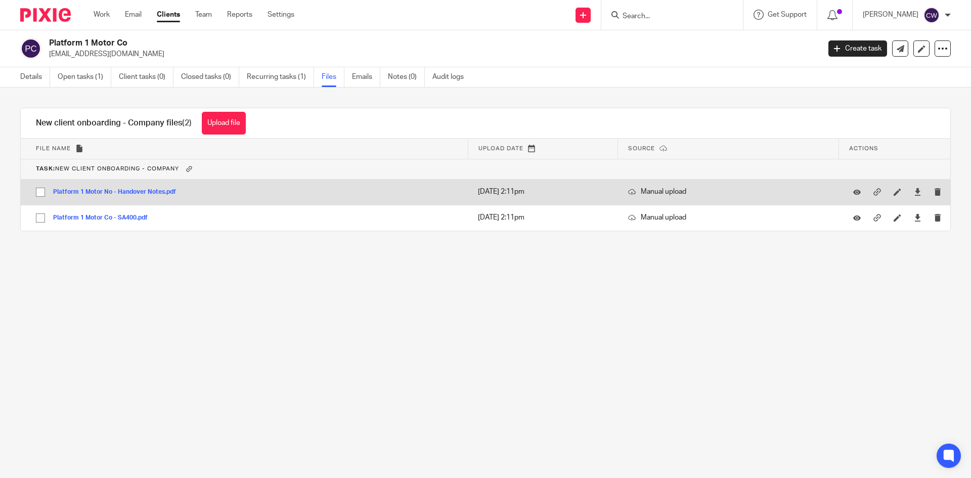
click at [151, 194] on button "Platform 1 Motor No - Handover Notes.pdf" at bounding box center [118, 192] width 130 height 7
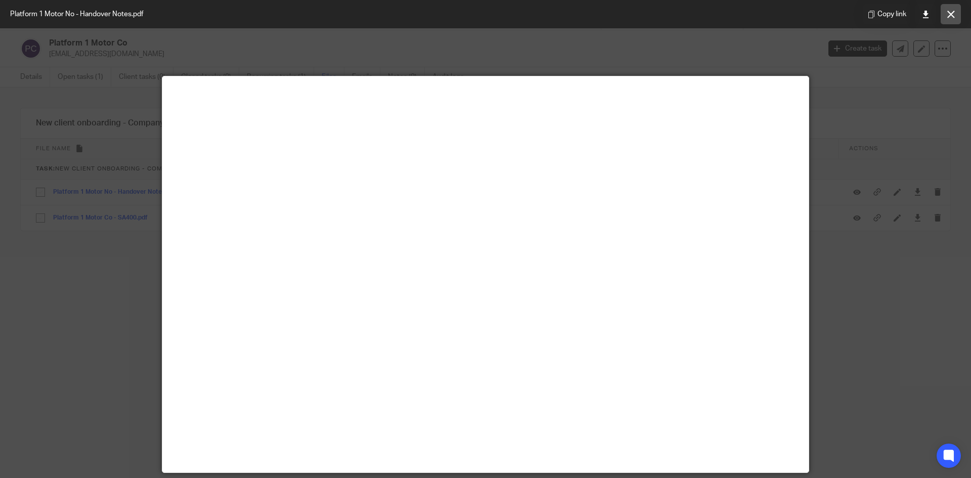
click at [947, 14] on icon at bounding box center [951, 15] width 8 height 8
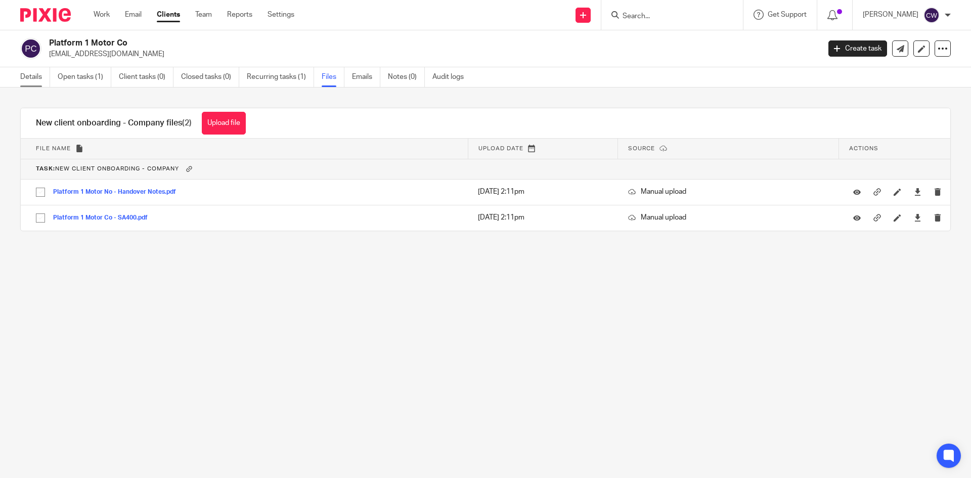
click at [25, 79] on link "Details" at bounding box center [35, 77] width 30 height 20
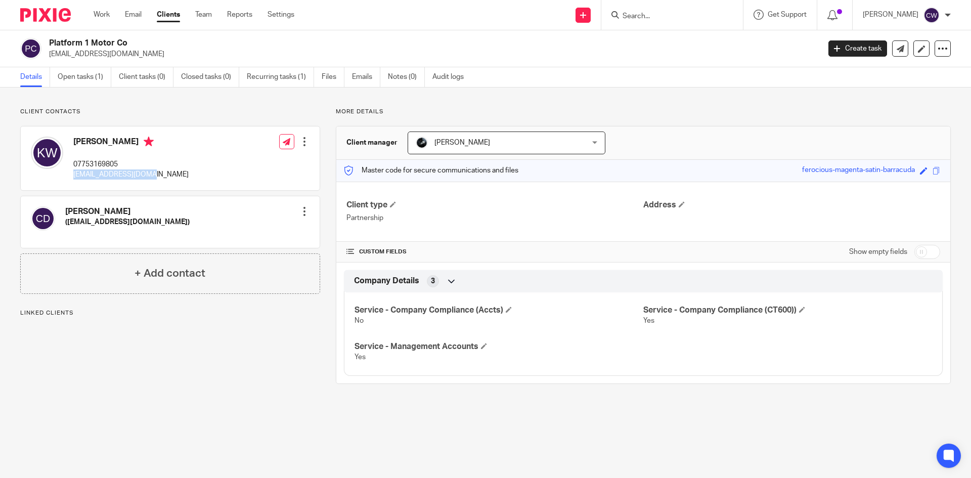
drag, startPoint x: 73, startPoint y: 173, endPoint x: 157, endPoint y: 184, distance: 85.0
click at [157, 184] on div "Kristian Woods 07753169805 sweary88@outlook.com Edit contact Create client from…" at bounding box center [170, 158] width 299 height 64
copy p "sweary88@outlook.com"
click at [330, 78] on link "Files" at bounding box center [333, 77] width 23 height 20
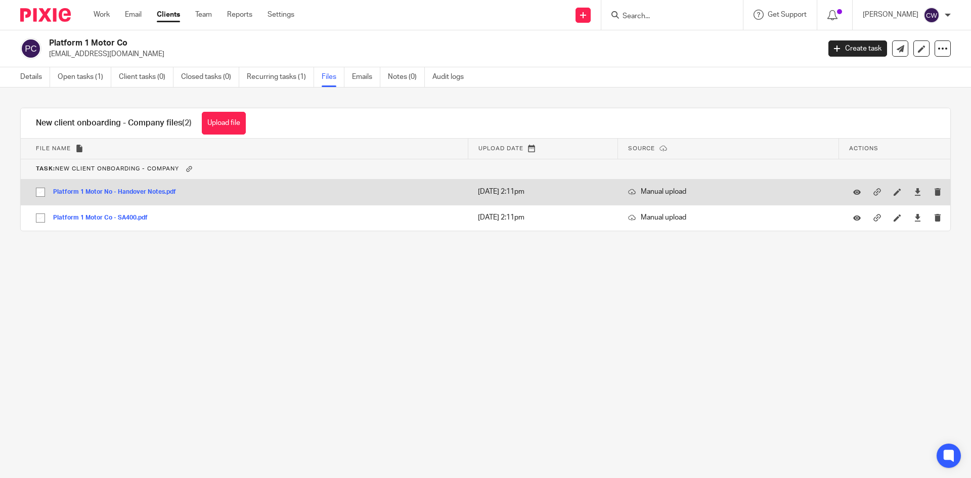
click at [155, 195] on button "Platform 1 Motor No - Handover Notes.pdf" at bounding box center [118, 192] width 130 height 7
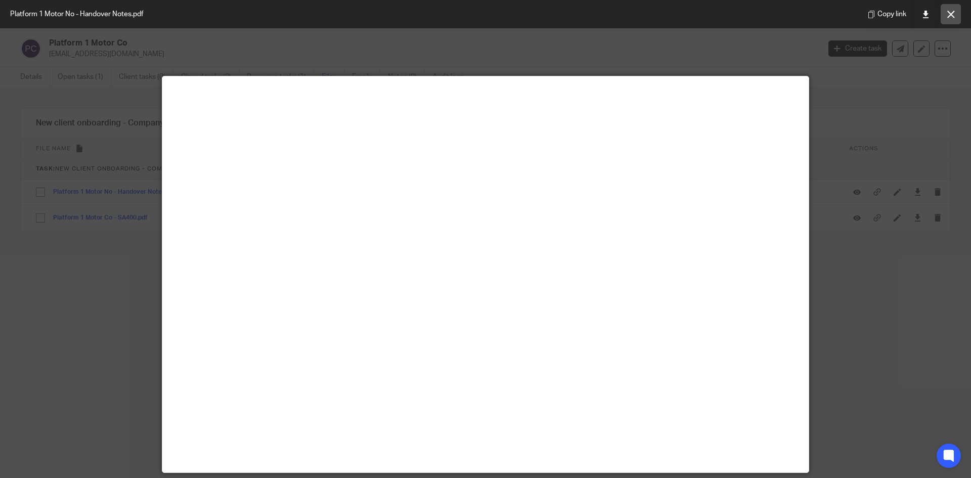
click at [948, 12] on icon at bounding box center [951, 15] width 8 height 8
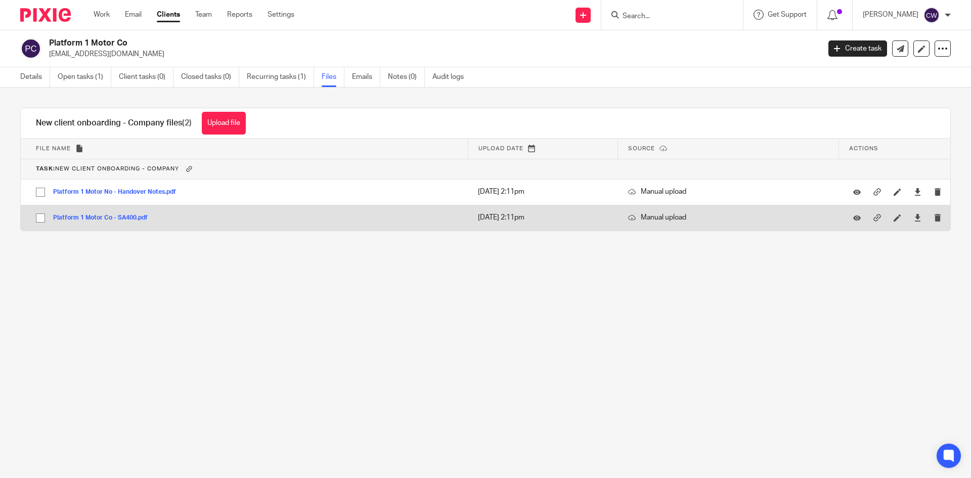
click at [121, 220] on button "Platform 1 Motor Co - SA400.pdf" at bounding box center [104, 217] width 102 height 7
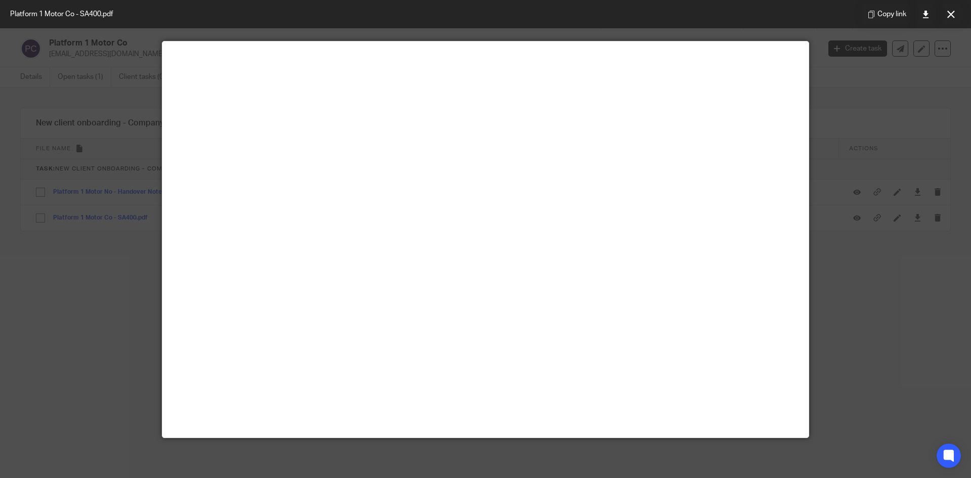
scroll to position [51, 0]
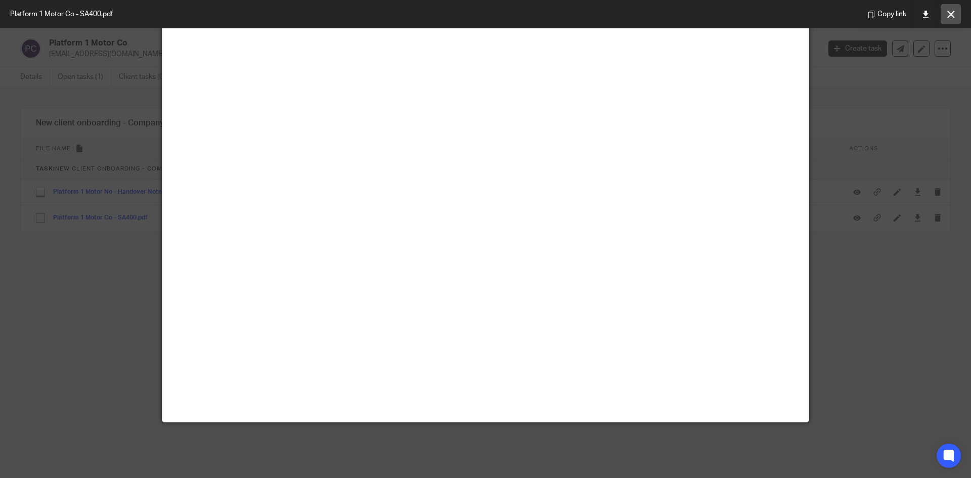
click at [945, 18] on button at bounding box center [950, 14] width 20 height 20
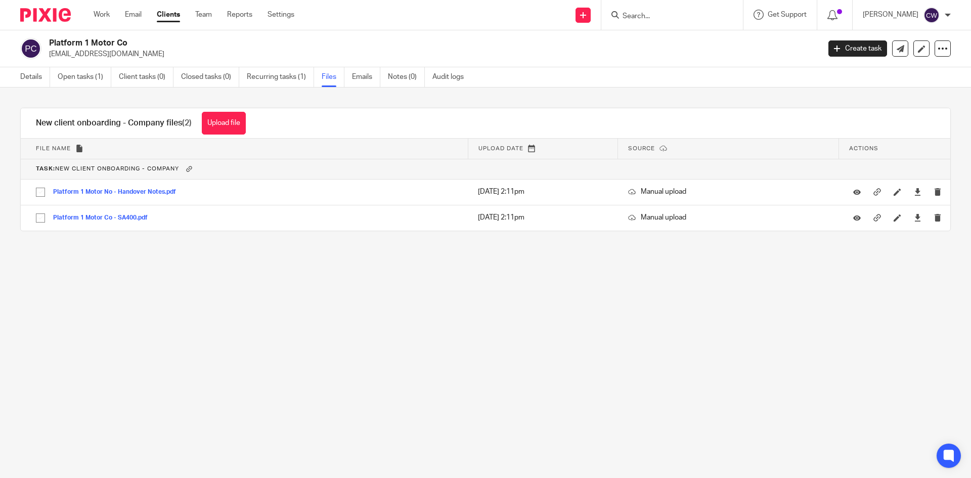
drag, startPoint x: 50, startPoint y: 54, endPoint x: 128, endPoint y: 57, distance: 78.9
click at [128, 57] on p "[EMAIL_ADDRESS][DOMAIN_NAME]" at bounding box center [431, 54] width 764 height 10
copy p "[EMAIL_ADDRESS][DOMAIN_NAME]"
click at [221, 125] on button "Upload file" at bounding box center [224, 123] width 44 height 23
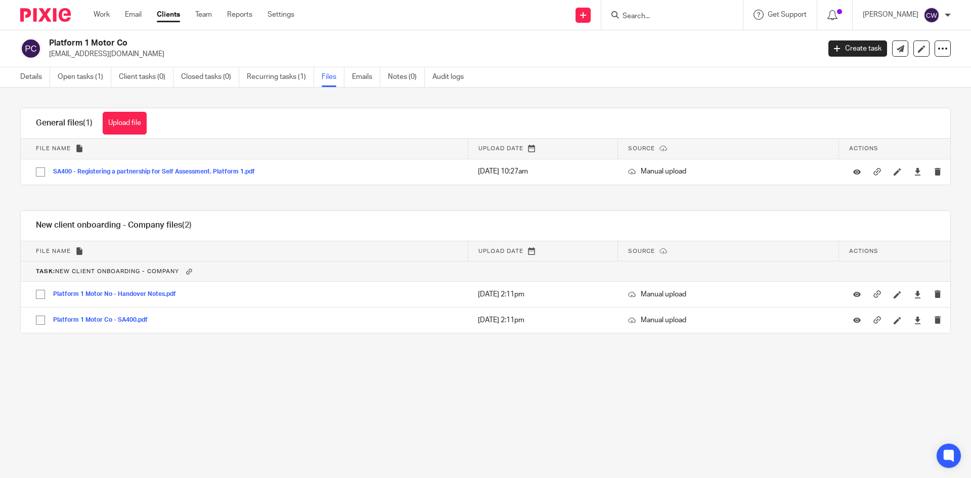
click at [621, 19] on input "Search" at bounding box center [666, 16] width 91 height 9
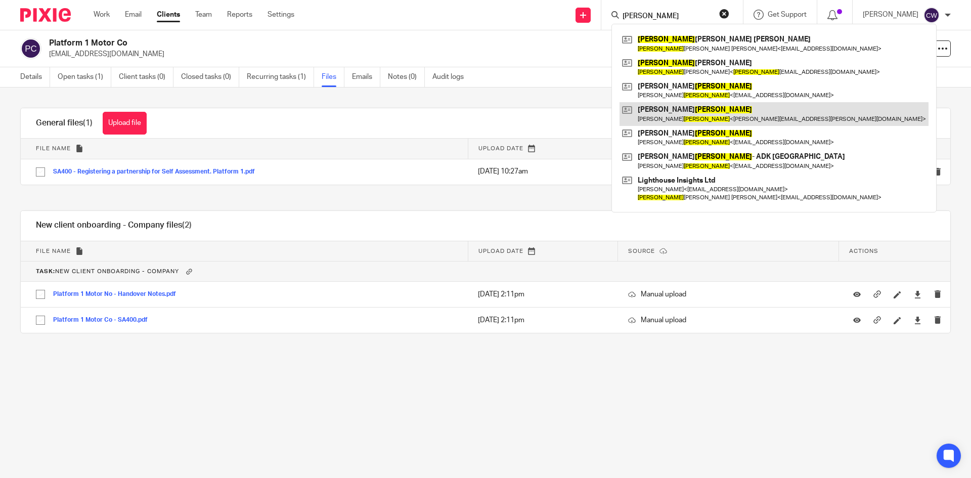
type input "[PERSON_NAME]"
click at [700, 113] on link at bounding box center [773, 113] width 309 height 23
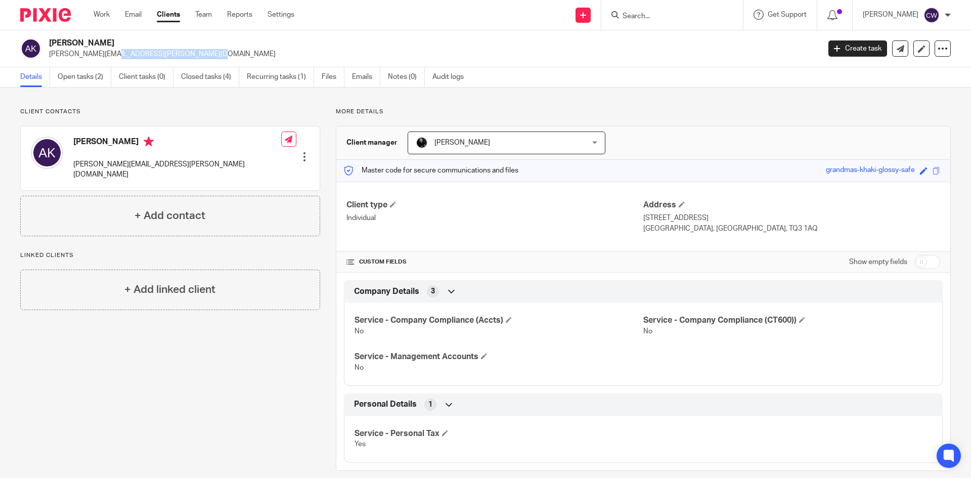
drag, startPoint x: 50, startPoint y: 53, endPoint x: 156, endPoint y: 58, distance: 106.3
click at [156, 58] on p "[PERSON_NAME][EMAIL_ADDRESS][PERSON_NAME][DOMAIN_NAME]" at bounding box center [431, 54] width 764 height 10
copy p "[PERSON_NAME][EMAIL_ADDRESS][PERSON_NAME][DOMAIN_NAME]"
click at [681, 14] on input "Search" at bounding box center [666, 16] width 91 height 9
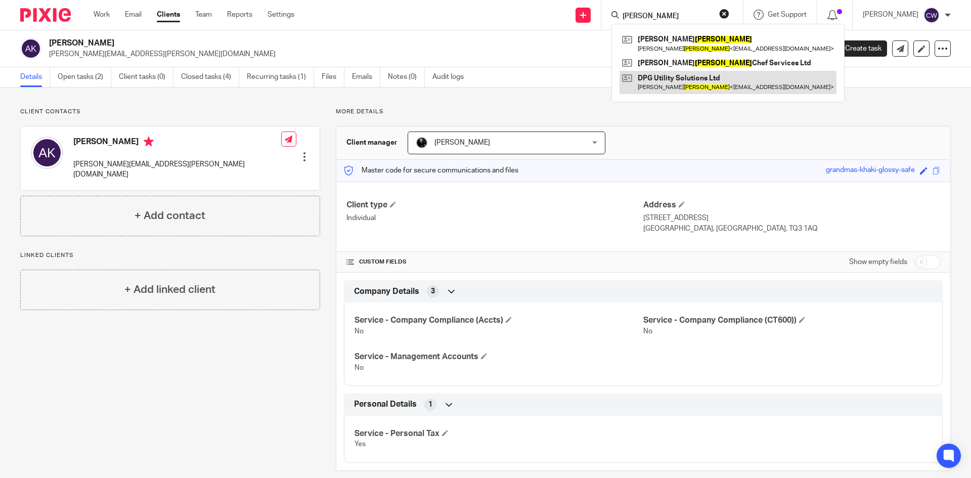
type input "[PERSON_NAME]"
click at [662, 82] on link at bounding box center [727, 82] width 217 height 23
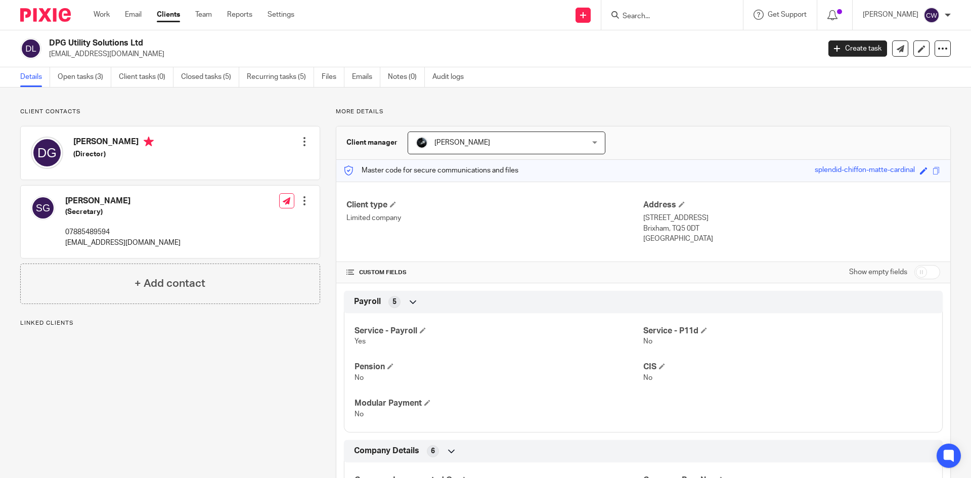
click at [127, 66] on div "DPG Utility Solutions Ltd [EMAIL_ADDRESS][DOMAIN_NAME] Create task Update from …" at bounding box center [485, 48] width 971 height 37
click at [638, 15] on input "Search" at bounding box center [666, 16] width 91 height 9
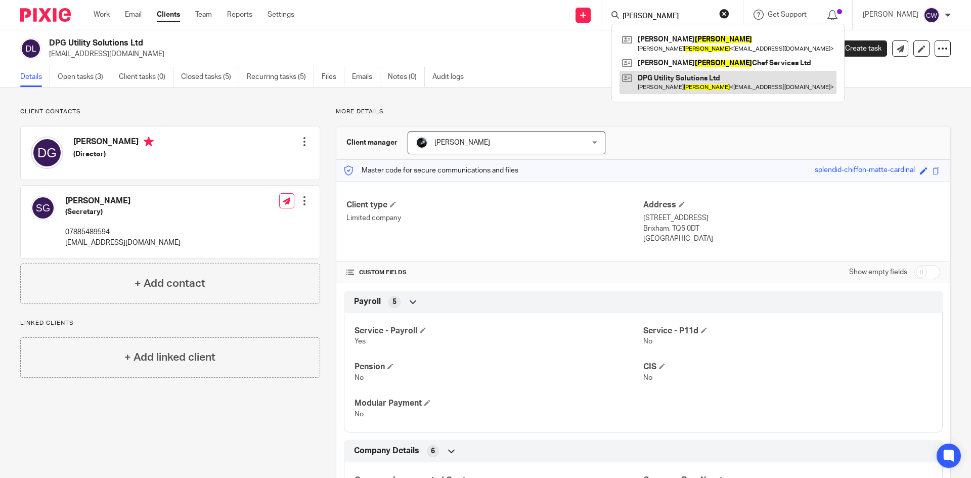
type input "goodman"
click at [654, 81] on link at bounding box center [727, 82] width 217 height 23
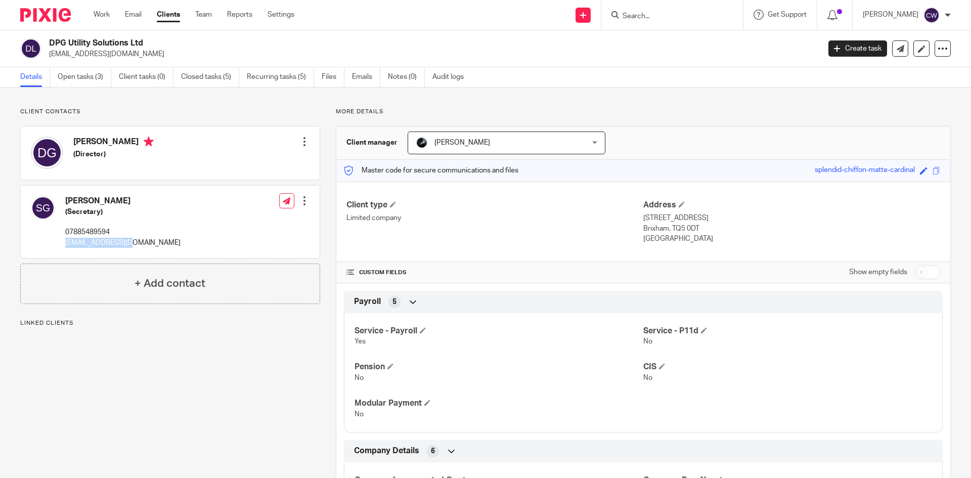
drag, startPoint x: 62, startPoint y: 243, endPoint x: 131, endPoint y: 246, distance: 68.8
click at [131, 246] on div "[PERSON_NAME] (Secretary) 07885489594 [EMAIL_ADDRESS][DOMAIN_NAME]" at bounding box center [106, 222] width 150 height 62
copy p "sarahg352@aol.com"
drag, startPoint x: 620, startPoint y: 9, endPoint x: 622, endPoint y: 17, distance: 8.2
paste input "[EMAIL_ADDRESS][DOMAIN_NAME]"
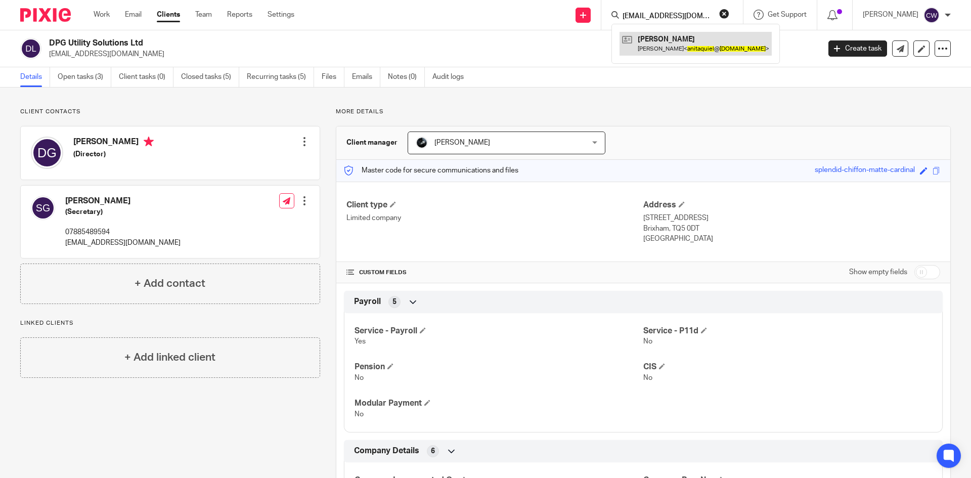
type input "[EMAIL_ADDRESS][DOMAIN_NAME]"
click at [667, 50] on link at bounding box center [695, 43] width 152 height 23
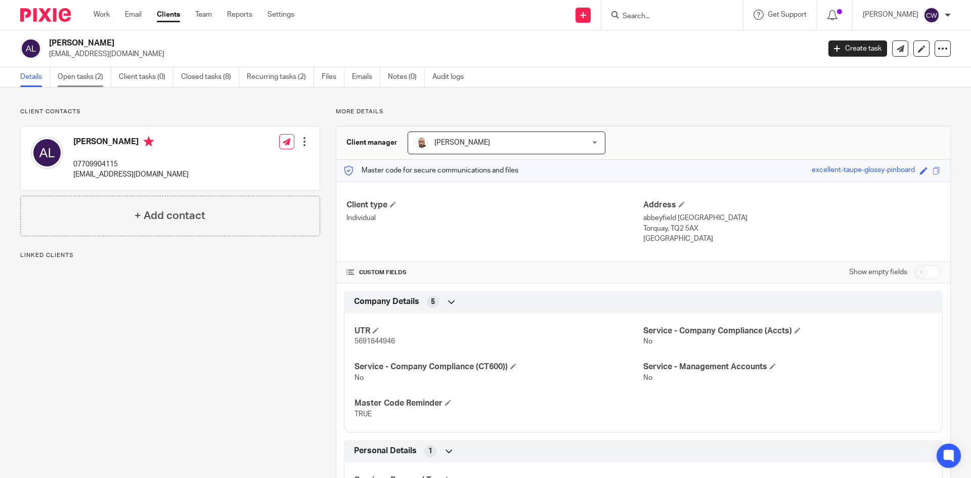
click at [82, 73] on link "Open tasks (2)" at bounding box center [85, 77] width 54 height 20
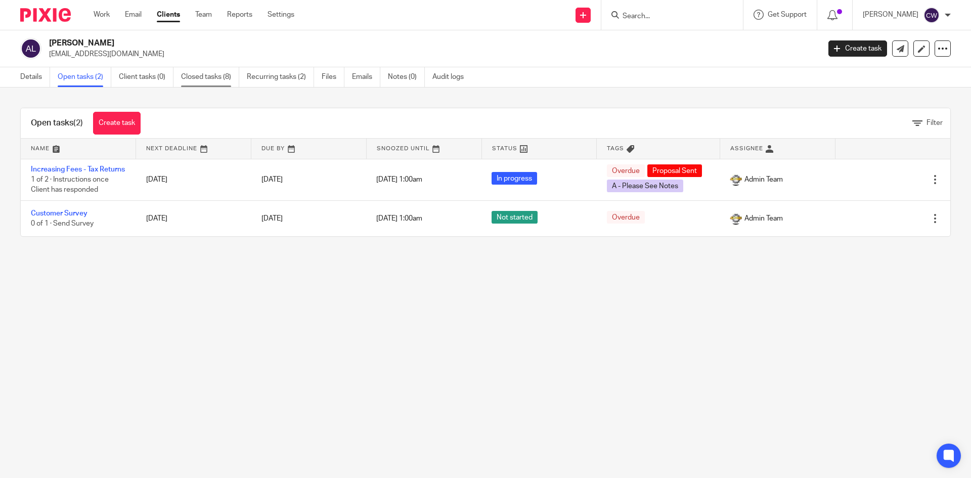
click at [214, 78] on link "Closed tasks (8)" at bounding box center [210, 77] width 58 height 20
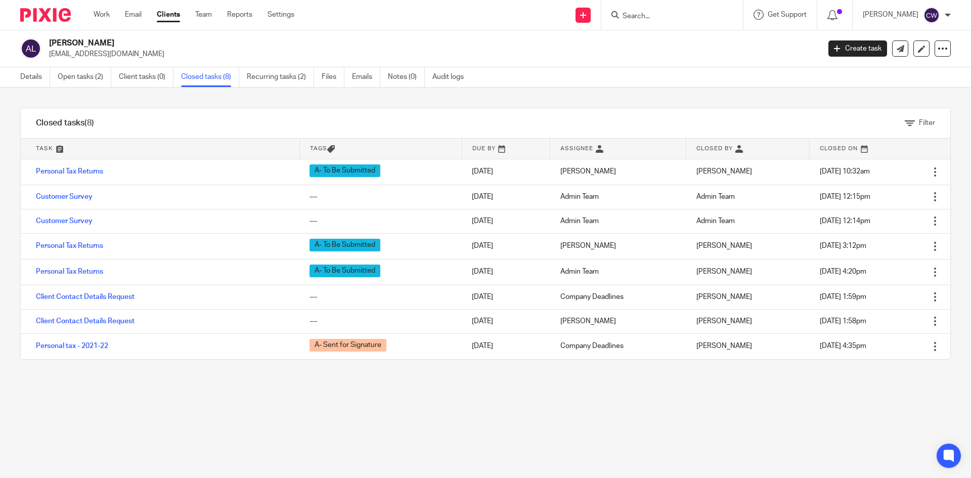
click at [664, 14] on input "Search" at bounding box center [666, 16] width 91 height 9
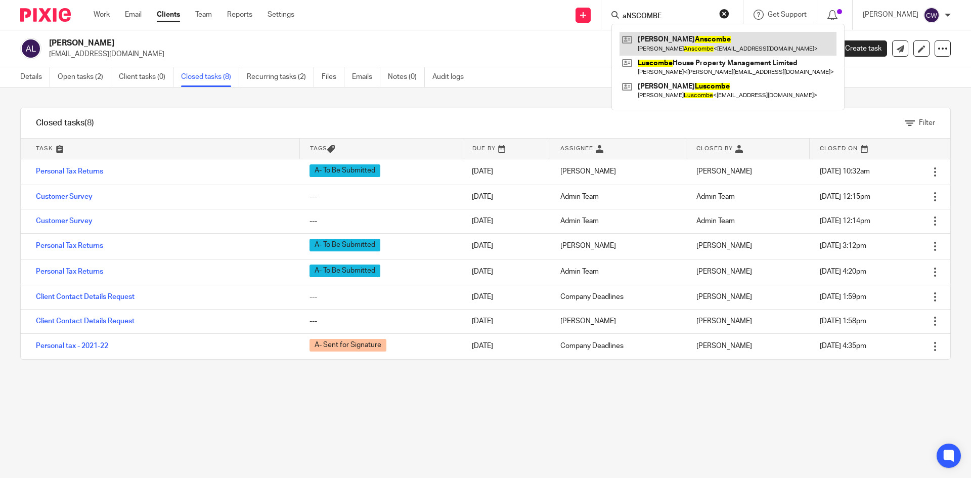
type input "aNSCOMBE"
click at [667, 38] on link at bounding box center [727, 43] width 217 height 23
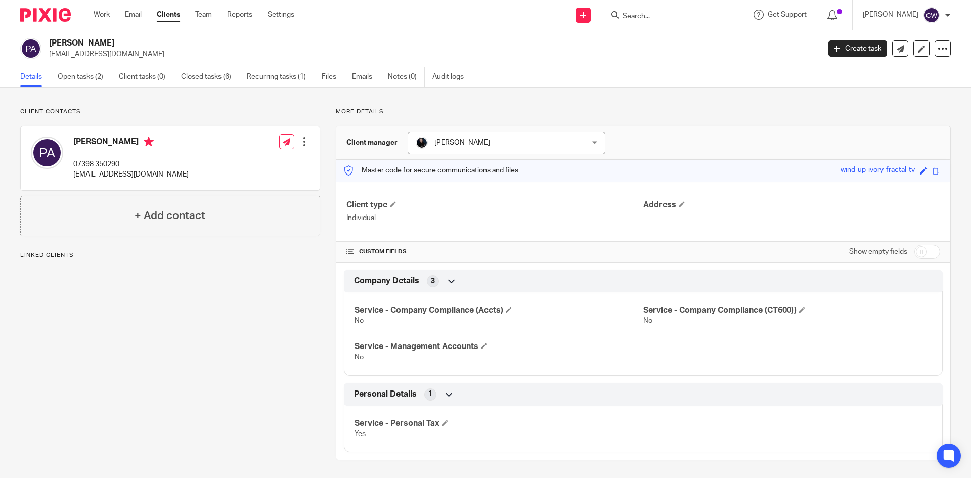
drag, startPoint x: 50, startPoint y: 56, endPoint x: 110, endPoint y: 56, distance: 60.7
click at [135, 58] on p "[EMAIL_ADDRESS][DOMAIN_NAME]" at bounding box center [431, 54] width 764 height 10
copy p "[EMAIL_ADDRESS][DOMAIN_NAME]"
click at [649, 24] on div at bounding box center [672, 15] width 142 height 30
click at [650, 14] on input "Search" at bounding box center [666, 16] width 91 height 9
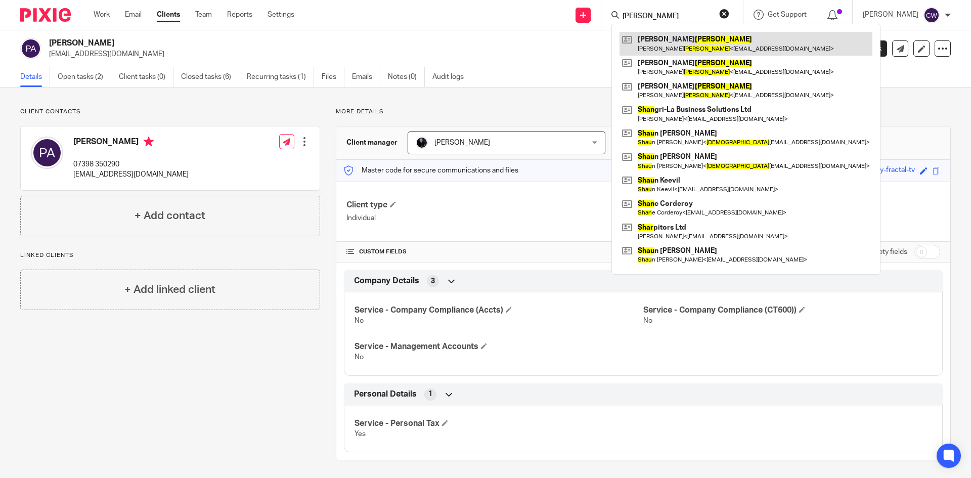
type input "Shaw"
click at [662, 42] on link at bounding box center [745, 43] width 253 height 23
